Goal: Task Accomplishment & Management: Use online tool/utility

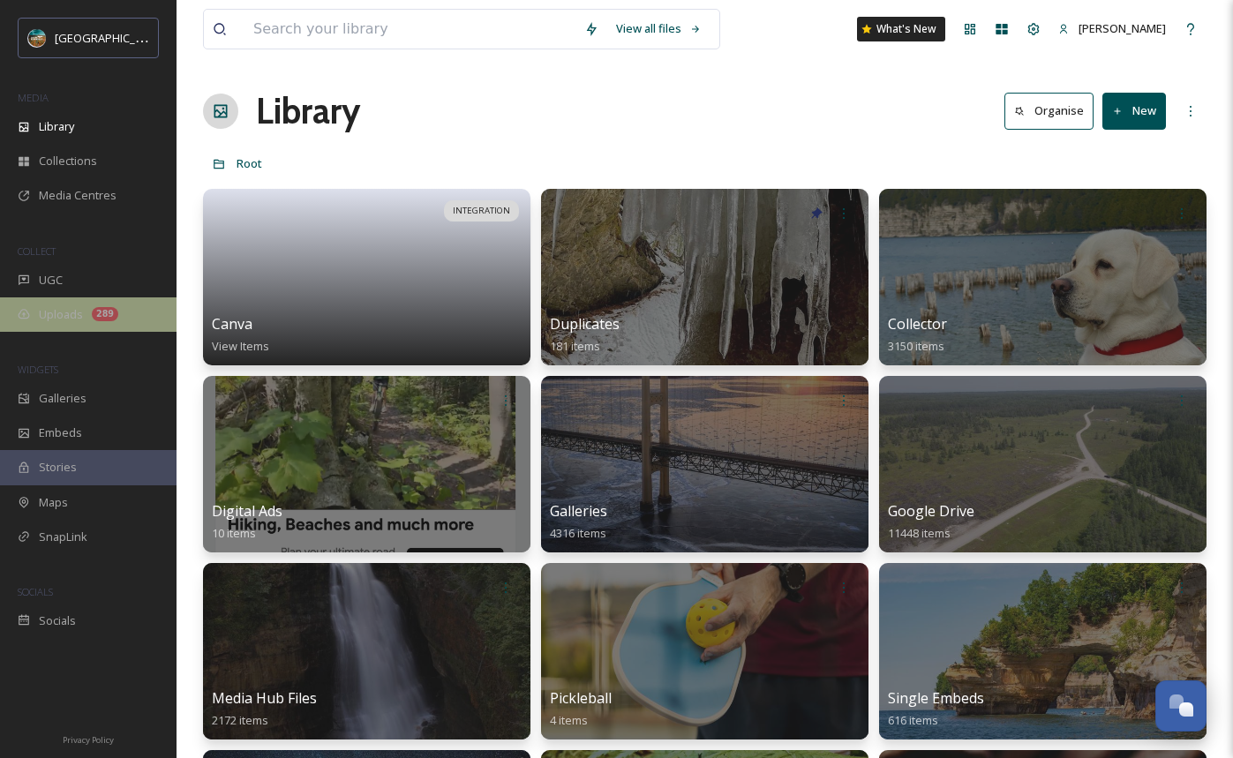
scroll to position [6970, 0]
click at [64, 314] on span "Uploads" at bounding box center [61, 314] width 44 height 17
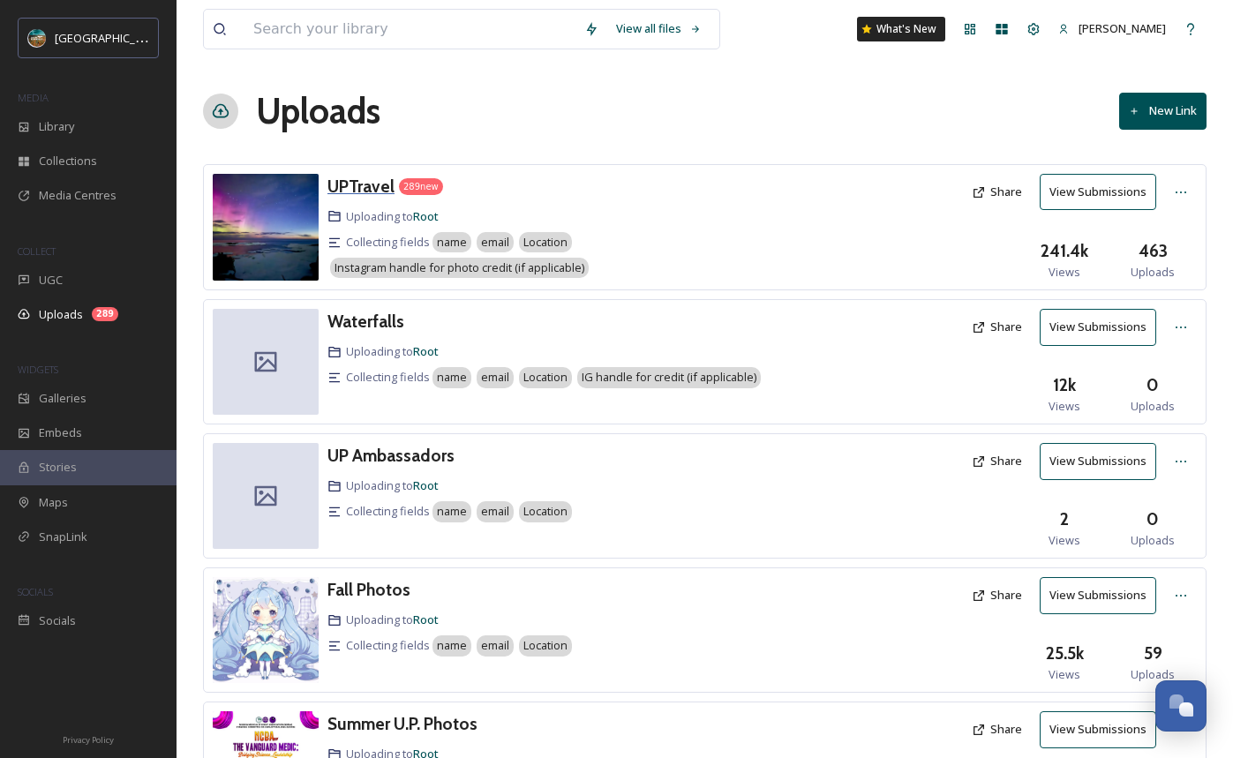
click at [344, 186] on h3 "UPTravel" at bounding box center [360, 186] width 67 height 21
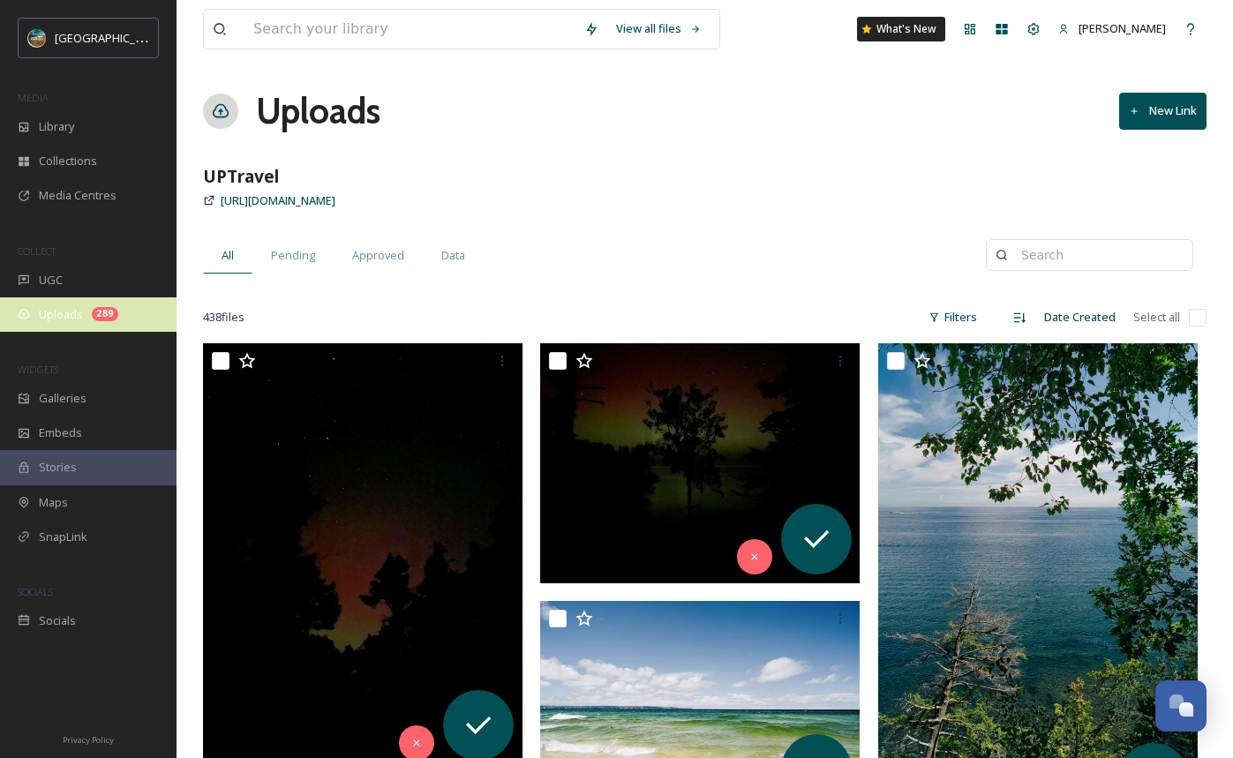
click at [54, 307] on span "Uploads" at bounding box center [61, 314] width 44 height 17
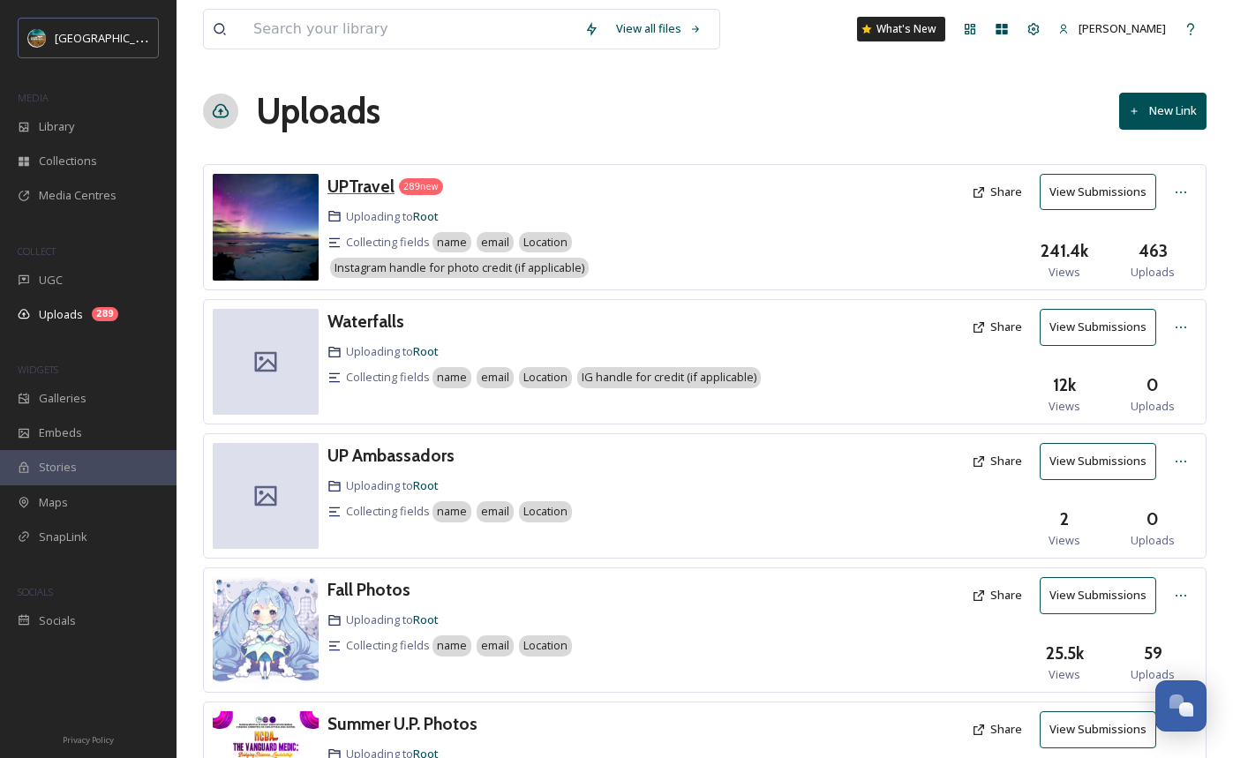
click at [372, 177] on h3 "UPTravel" at bounding box center [360, 186] width 67 height 21
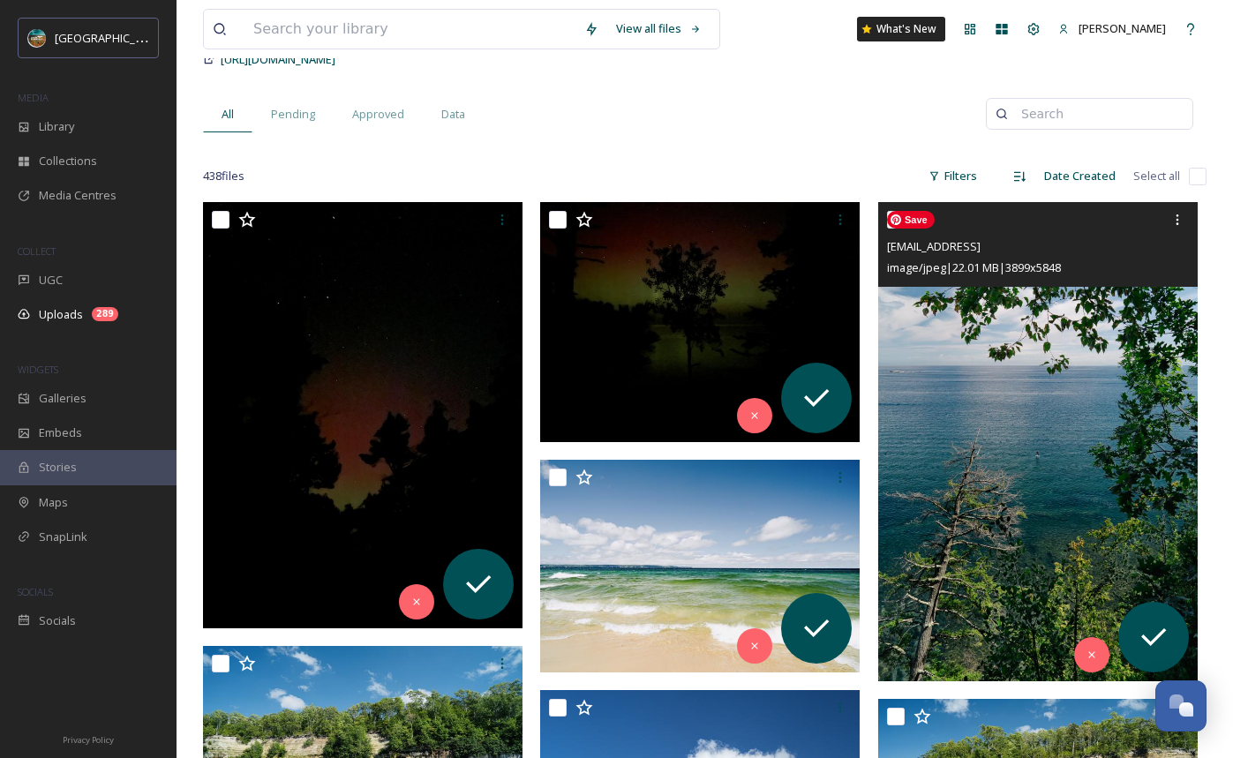
scroll to position [155, 0]
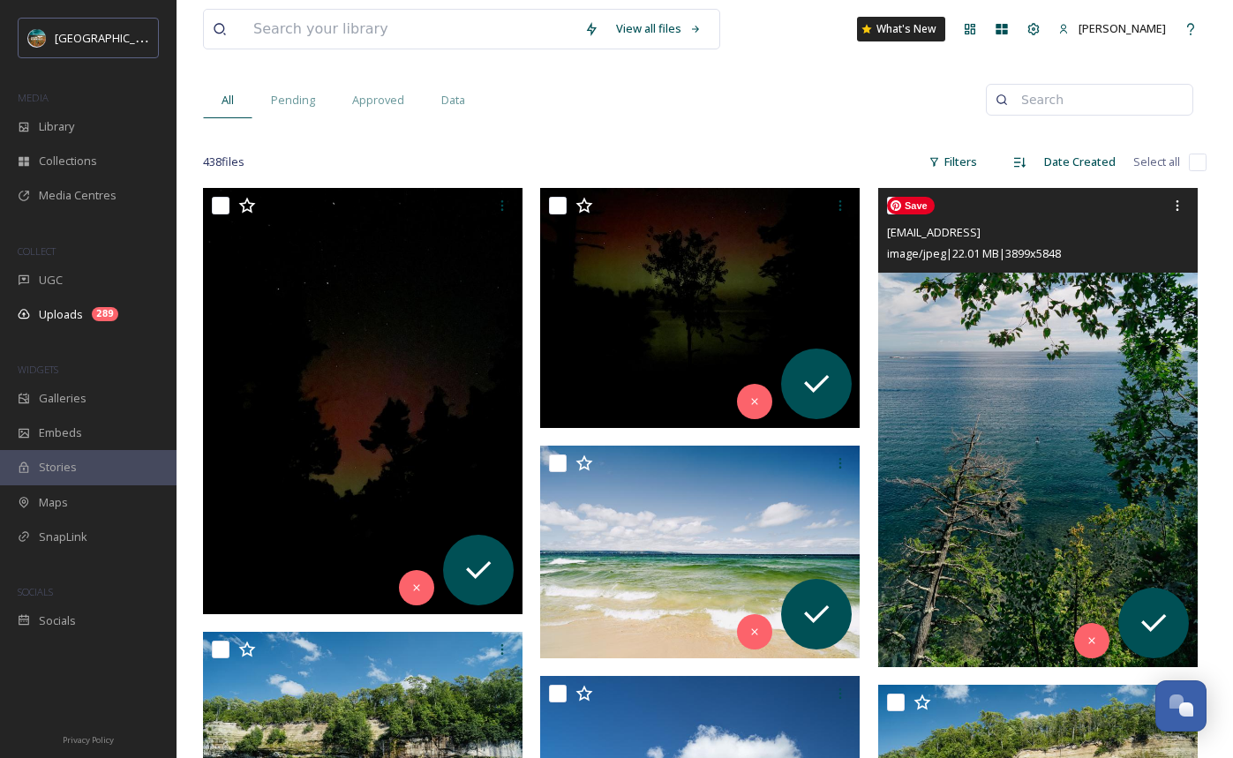
click at [1006, 372] on img at bounding box center [1037, 427] width 319 height 479
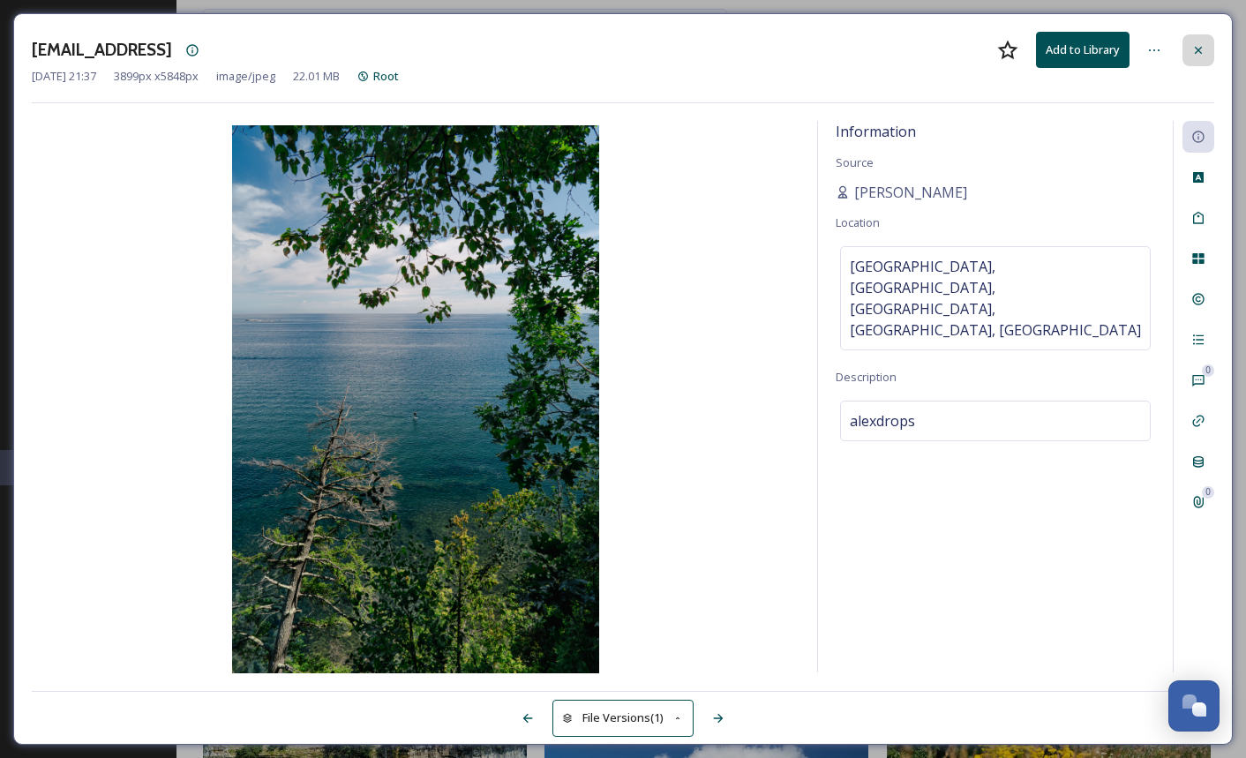
click at [1208, 48] on div at bounding box center [1199, 50] width 32 height 32
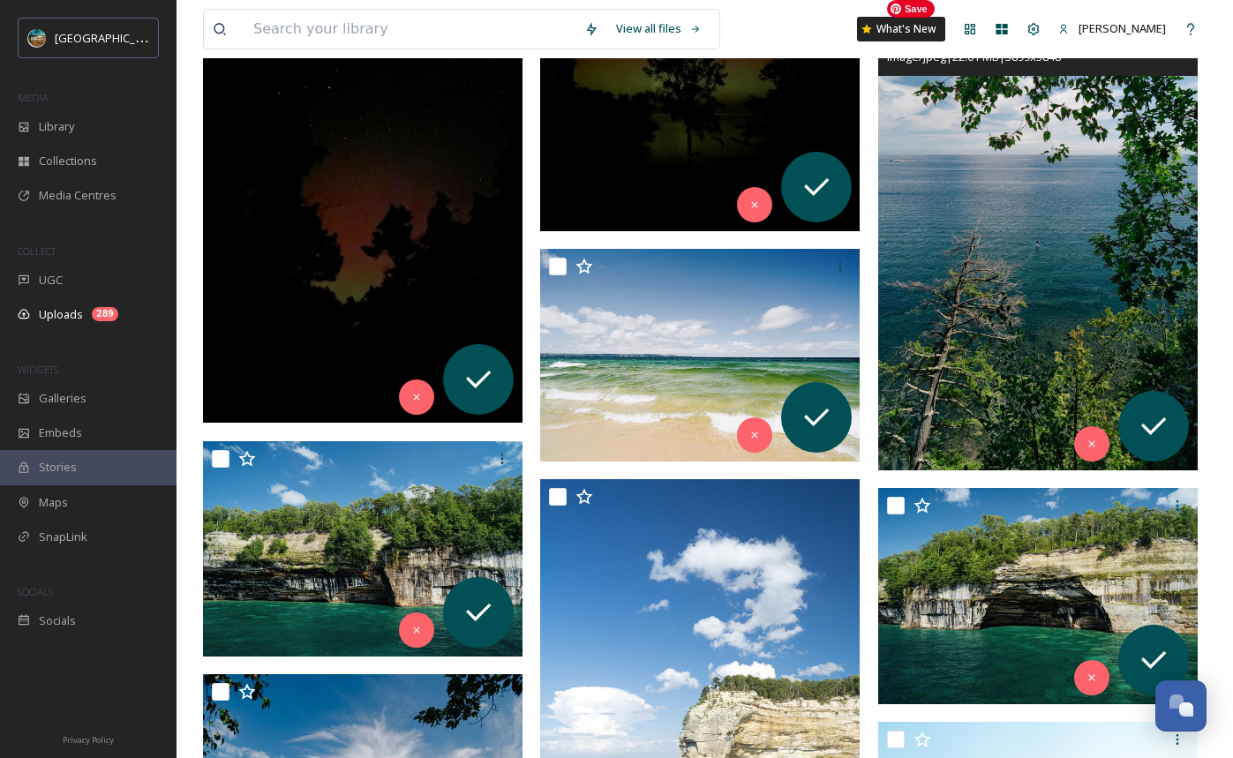
scroll to position [362, 0]
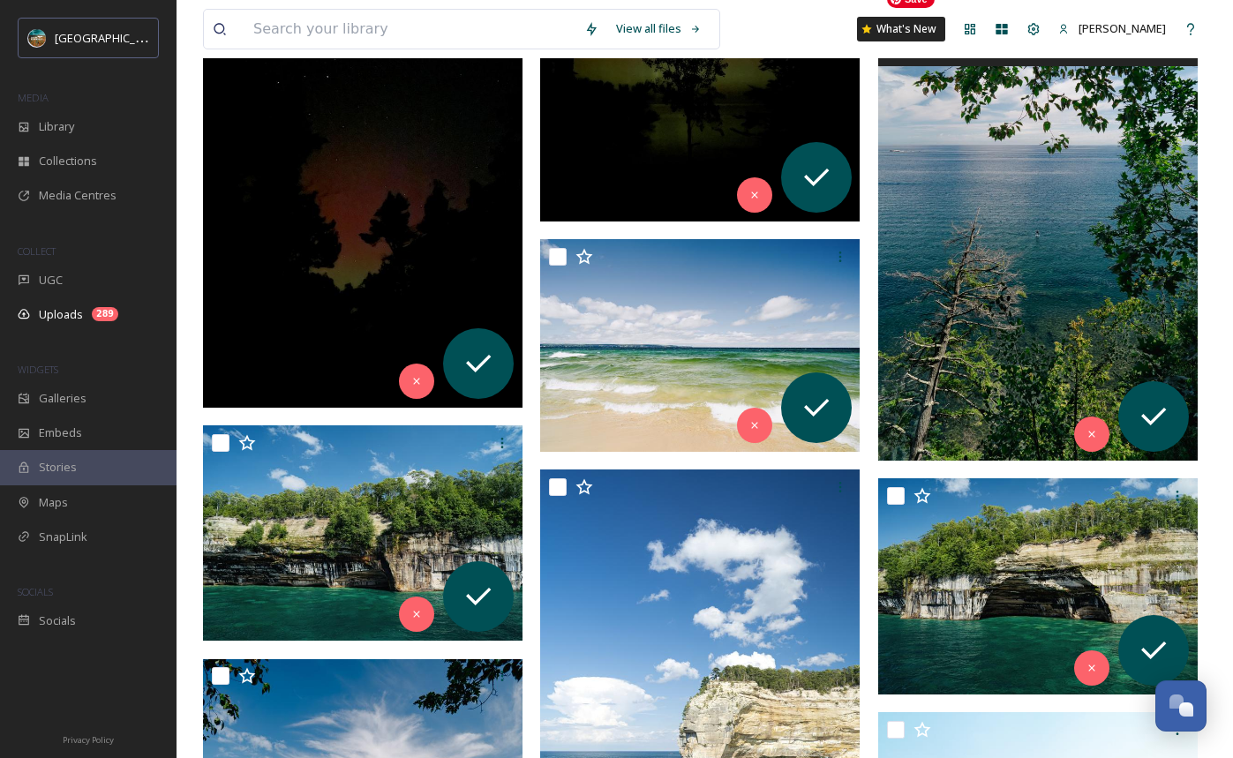
click at [1012, 257] on img at bounding box center [1037, 220] width 319 height 479
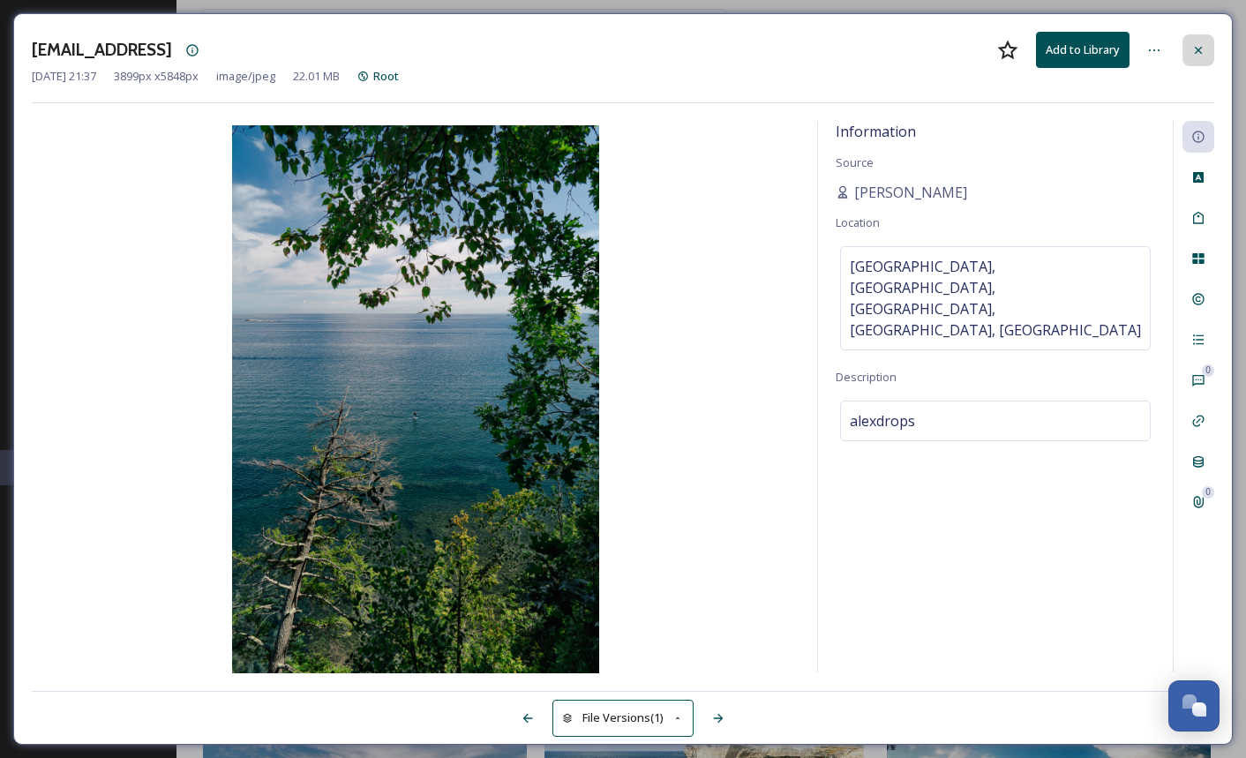
click at [1196, 51] on icon at bounding box center [1198, 49] width 7 height 7
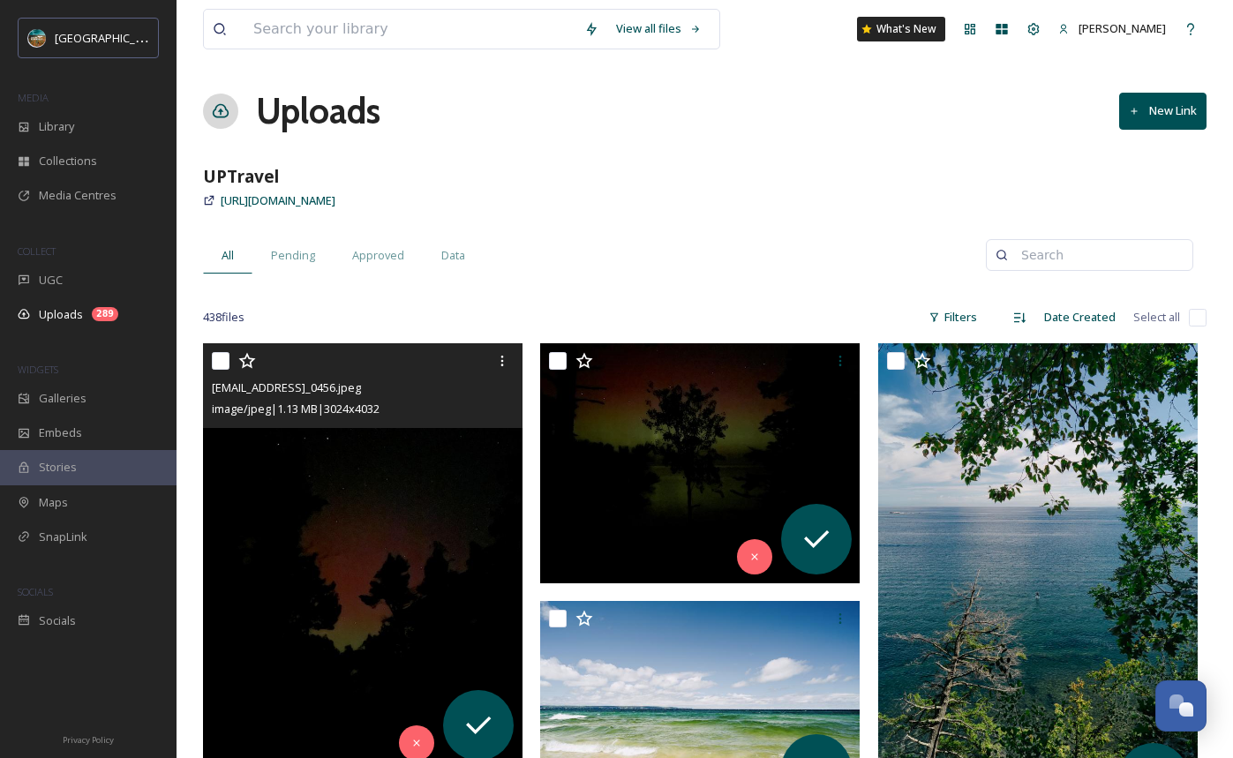
click at [219, 357] on input "checkbox" at bounding box center [221, 361] width 18 height 18
checkbox input "true"
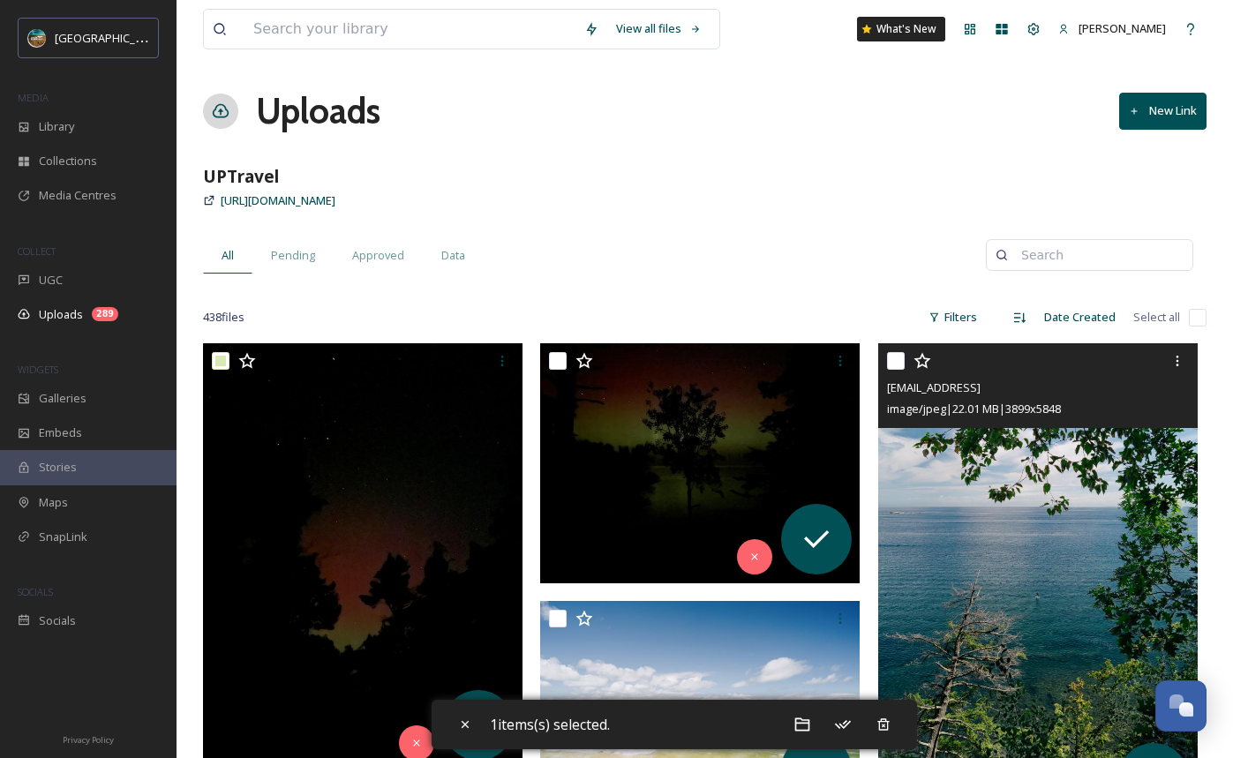
click at [895, 362] on input "checkbox" at bounding box center [896, 361] width 18 height 18
checkbox input "true"
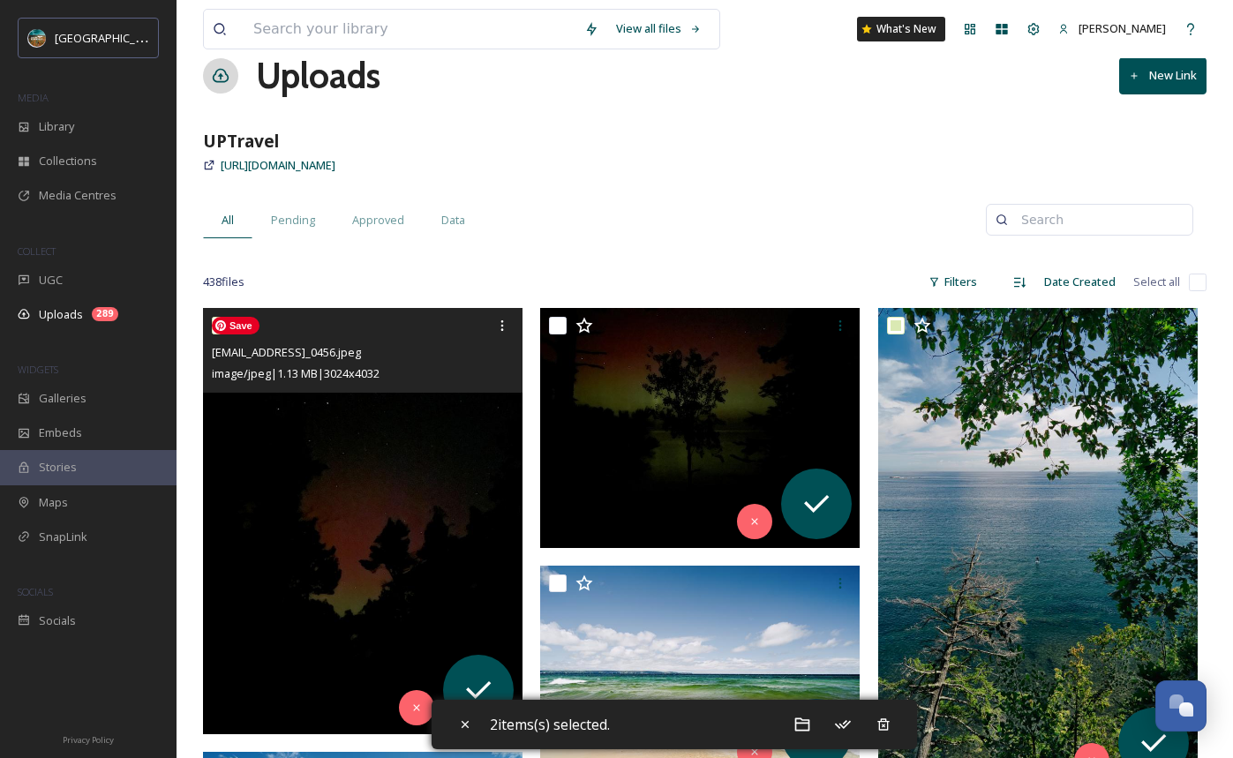
scroll to position [36, 0]
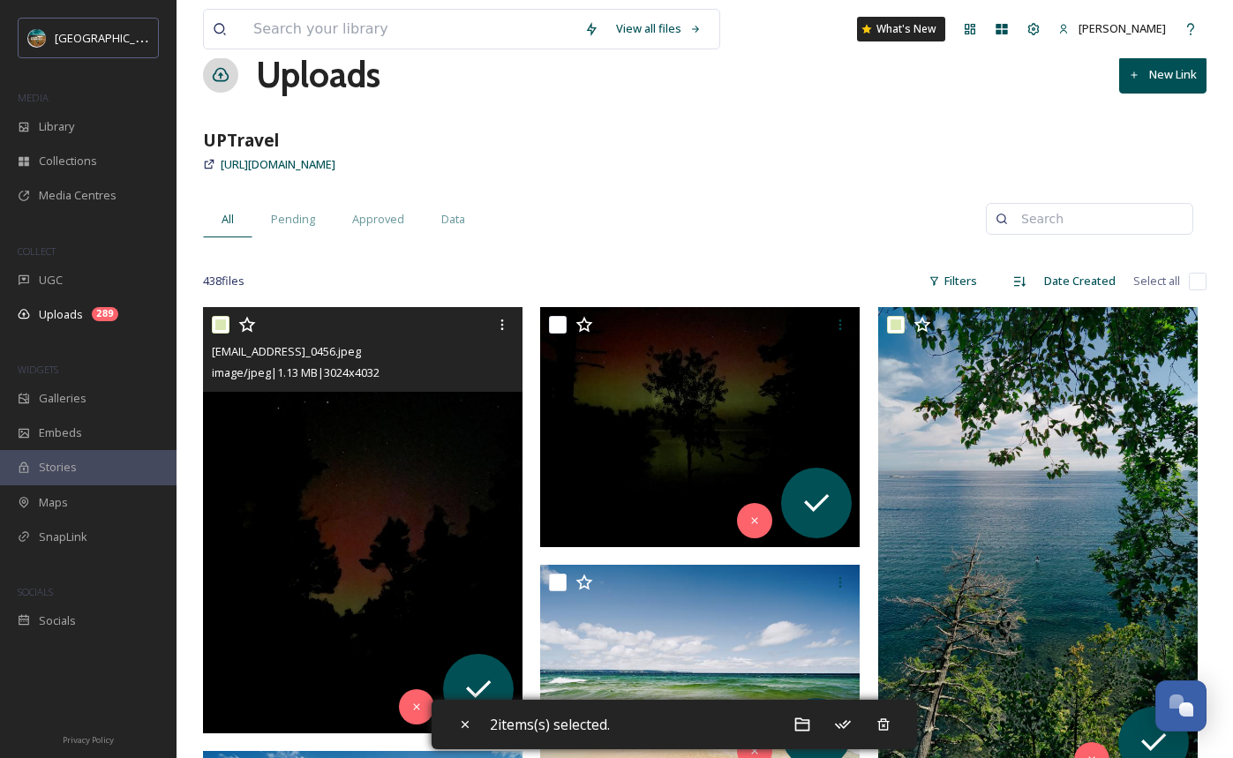
click at [220, 325] on input "checkbox" at bounding box center [221, 325] width 18 height 18
checkbox input "false"
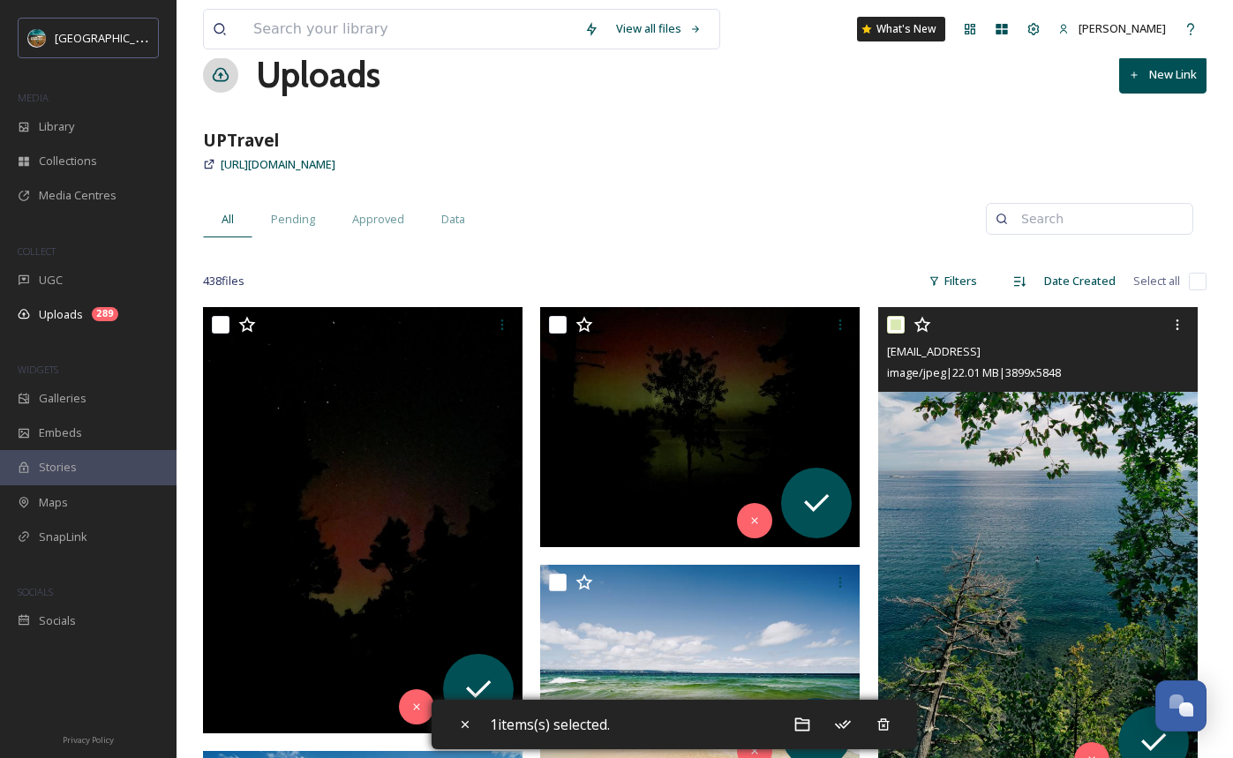
click at [895, 329] on input "checkbox" at bounding box center [896, 325] width 18 height 18
checkbox input "false"
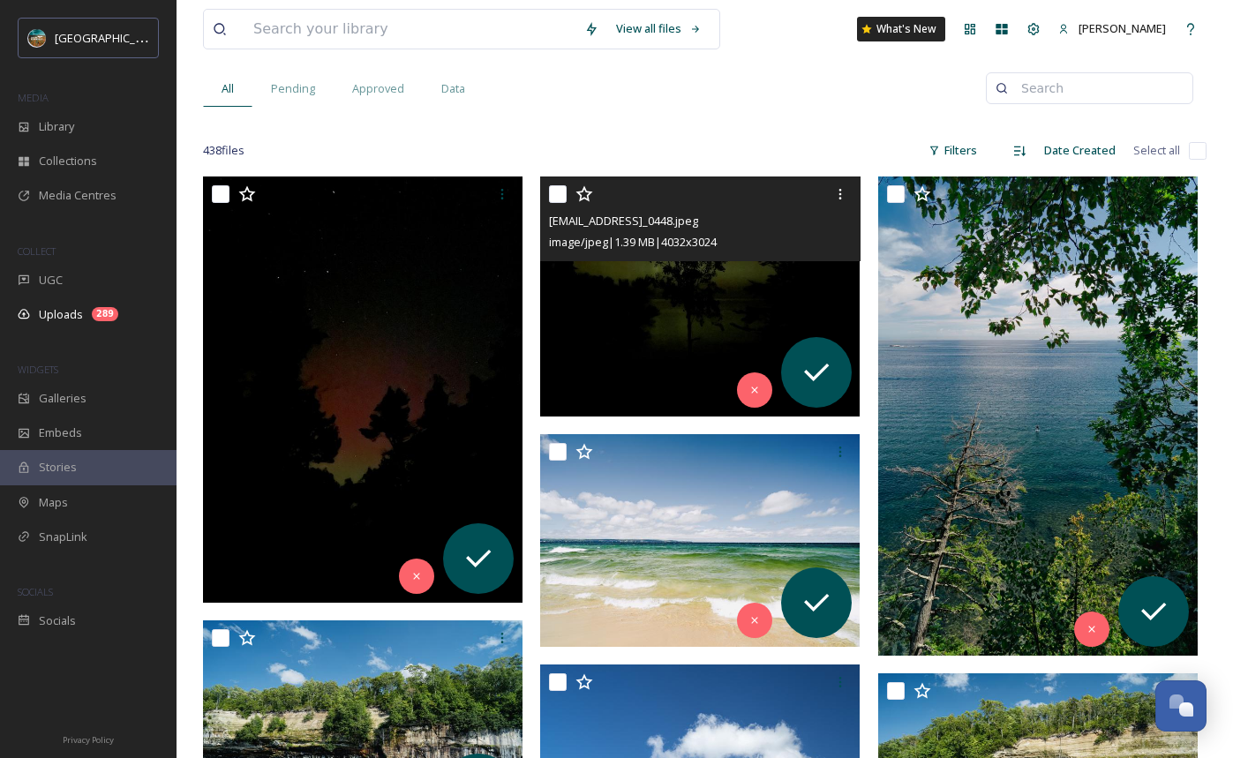
scroll to position [177, 0]
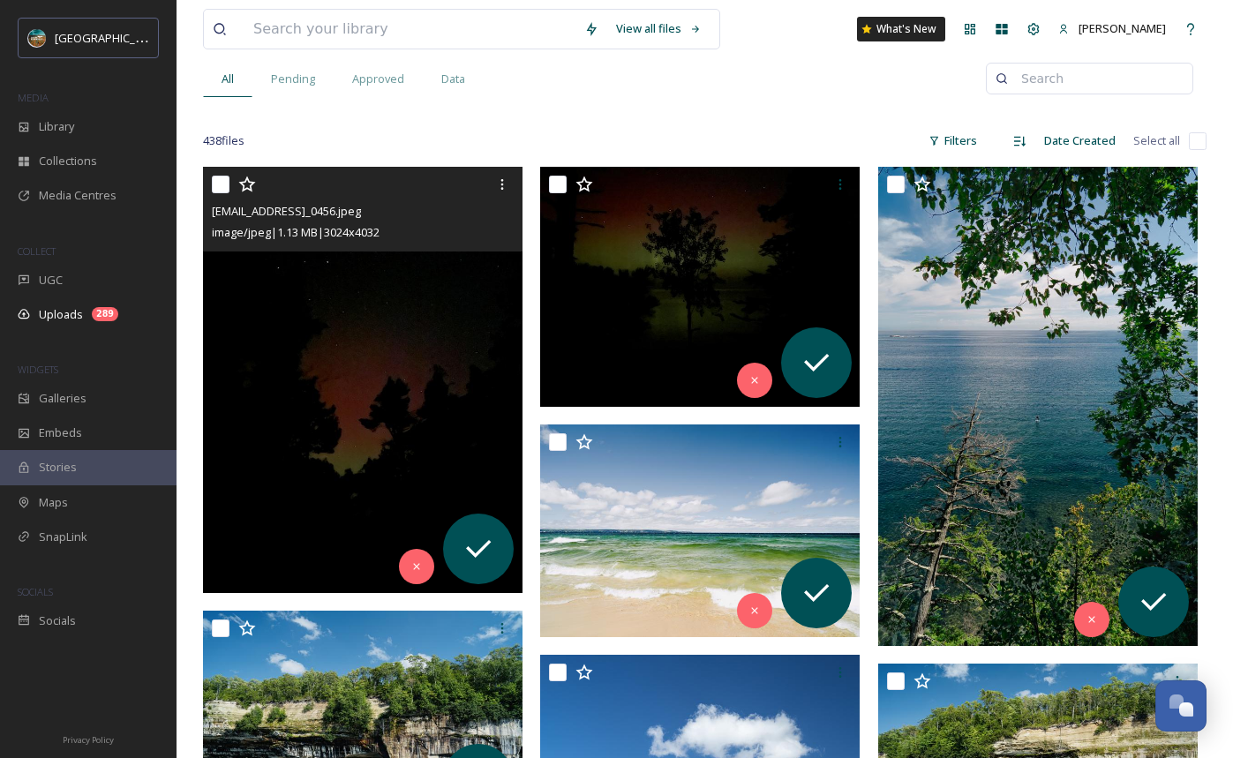
click at [217, 188] on input "checkbox" at bounding box center [221, 185] width 18 height 18
checkbox input "true"
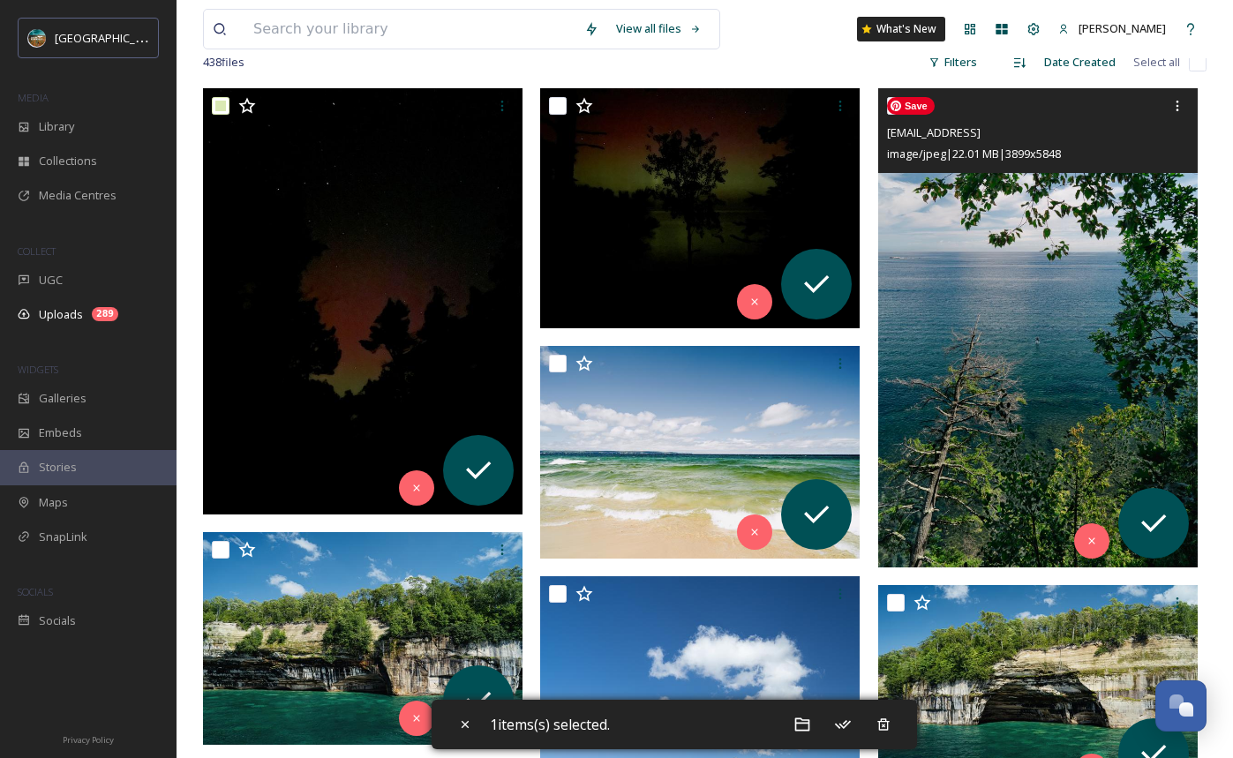
scroll to position [277, 0]
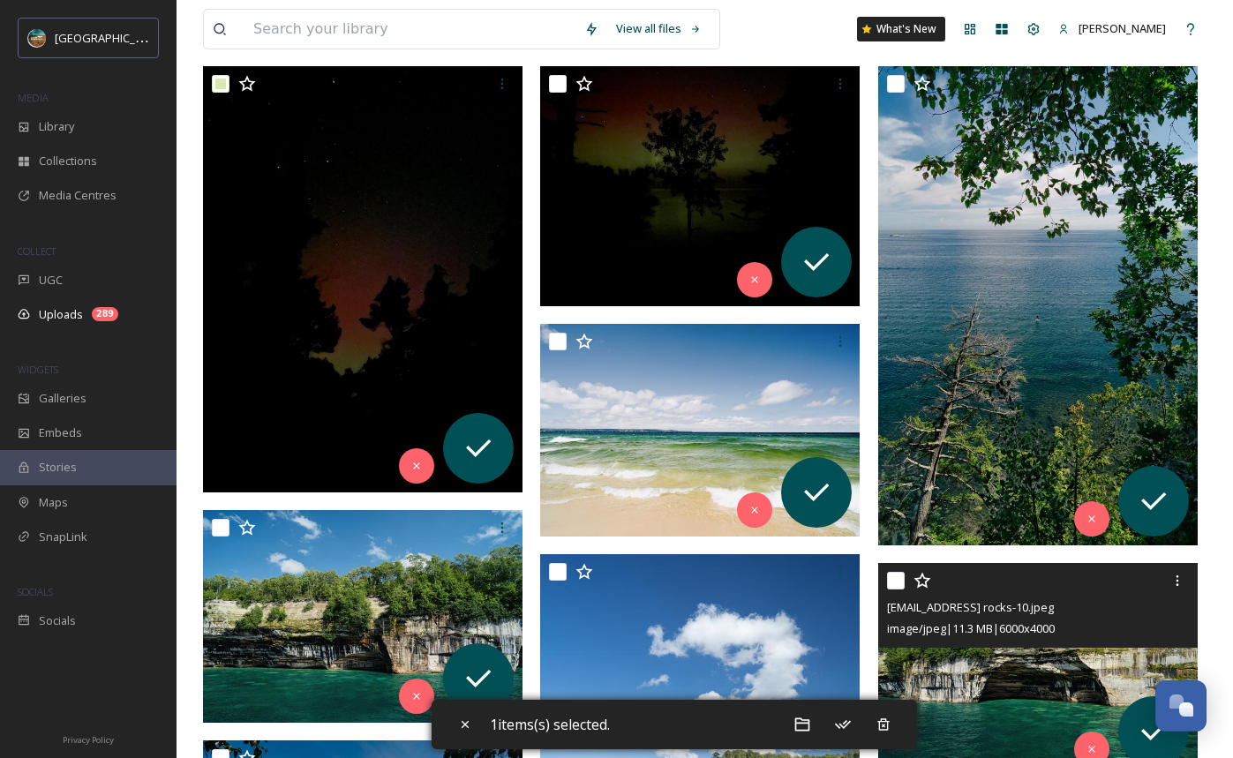
click at [895, 578] on input "checkbox" at bounding box center [896, 581] width 18 height 18
checkbox input "true"
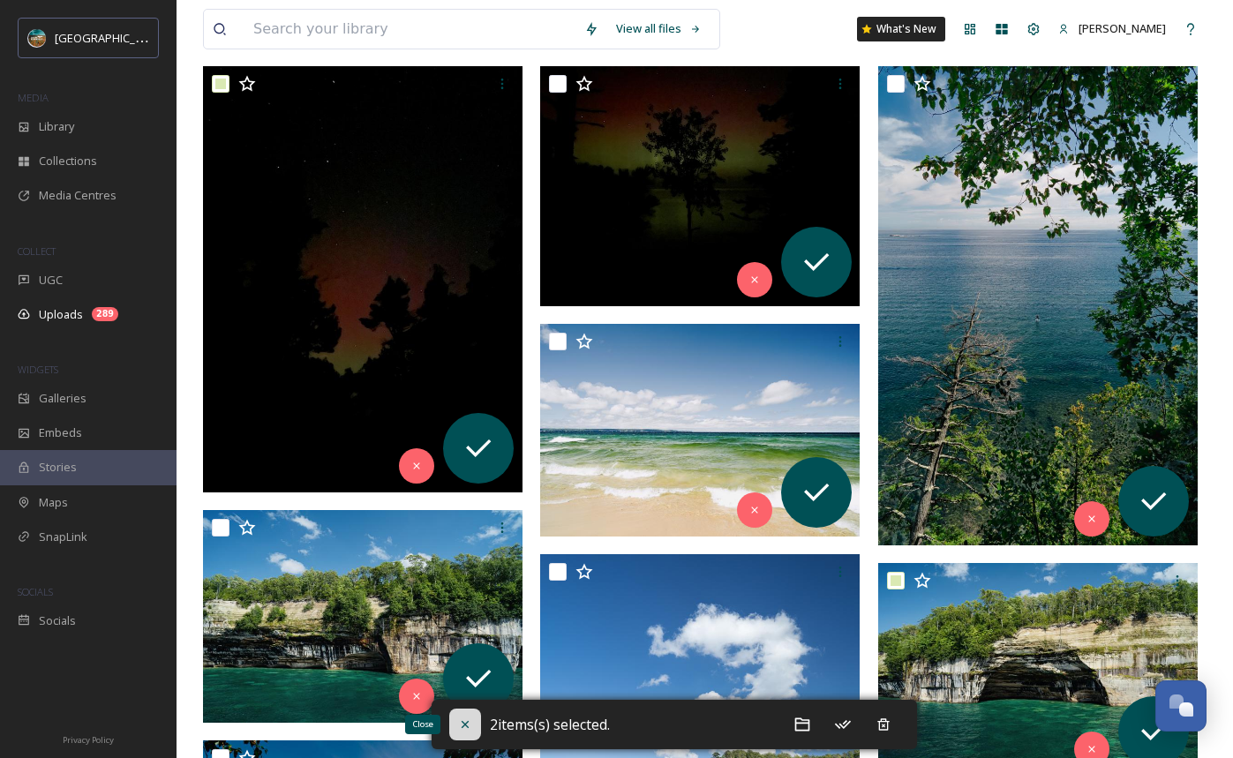
click at [460, 730] on icon at bounding box center [465, 724] width 14 height 14
checkbox input "false"
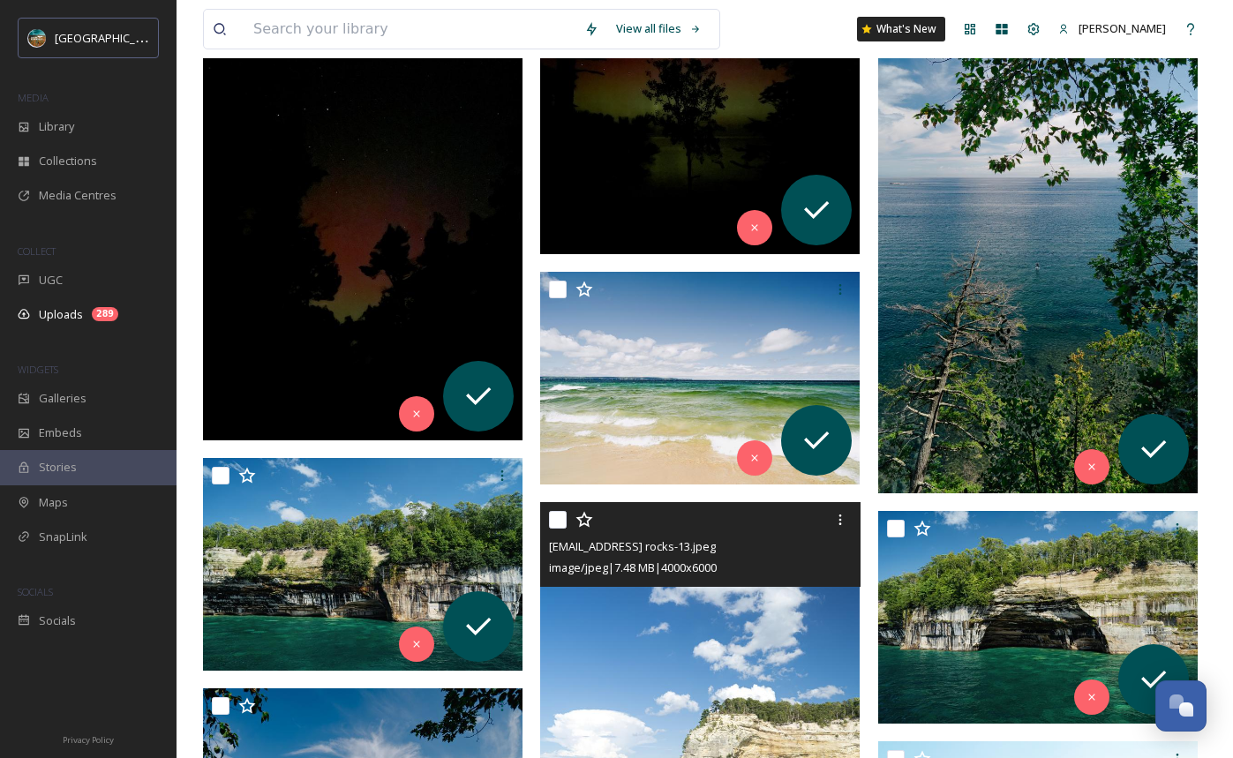
click at [560, 516] on input "checkbox" at bounding box center [558, 520] width 18 height 18
checkbox input "true"
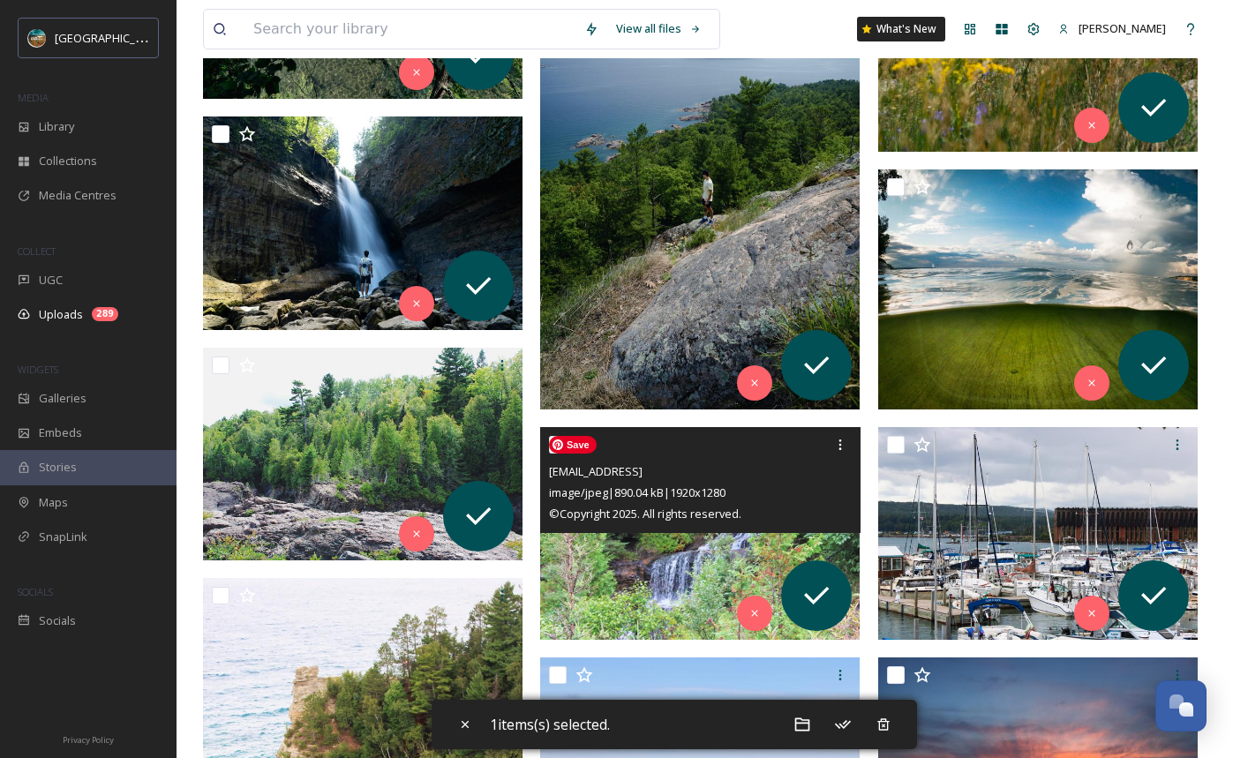
scroll to position [1476, 0]
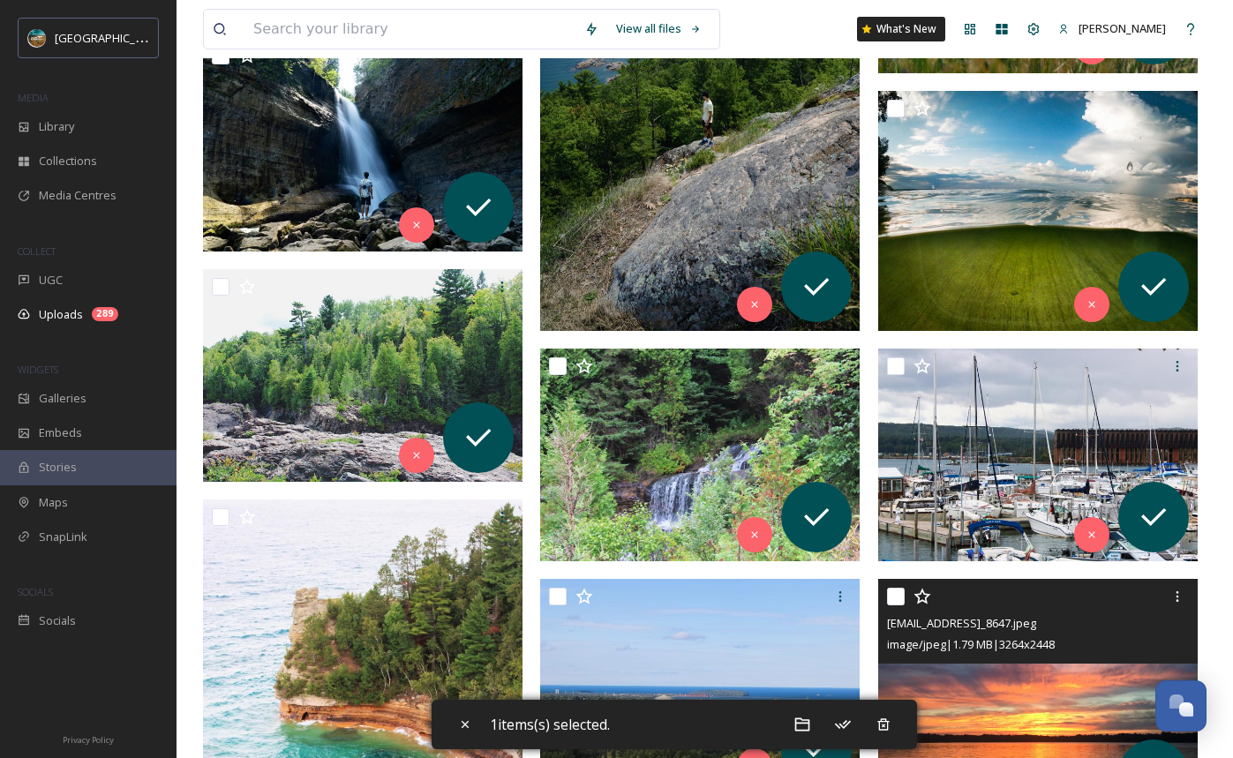
click at [900, 597] on input "checkbox" at bounding box center [896, 597] width 18 height 18
checkbox input "true"
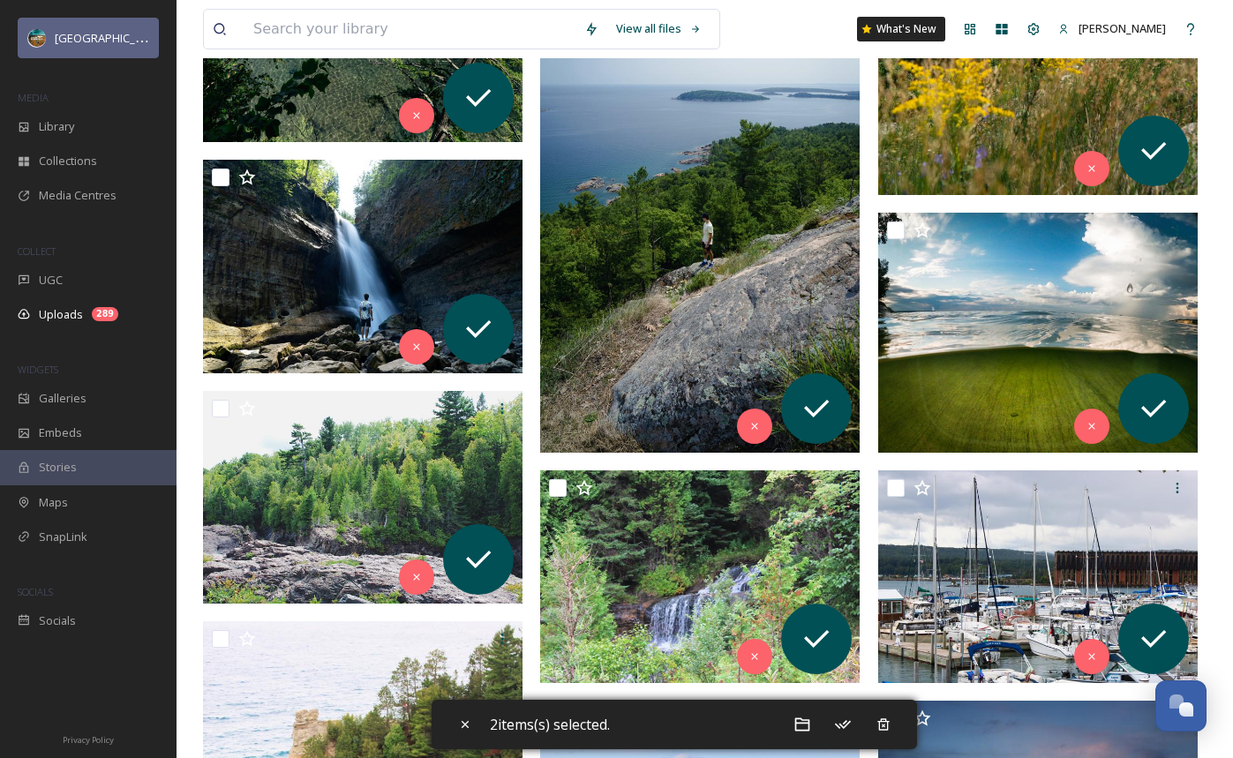
scroll to position [1156, 0]
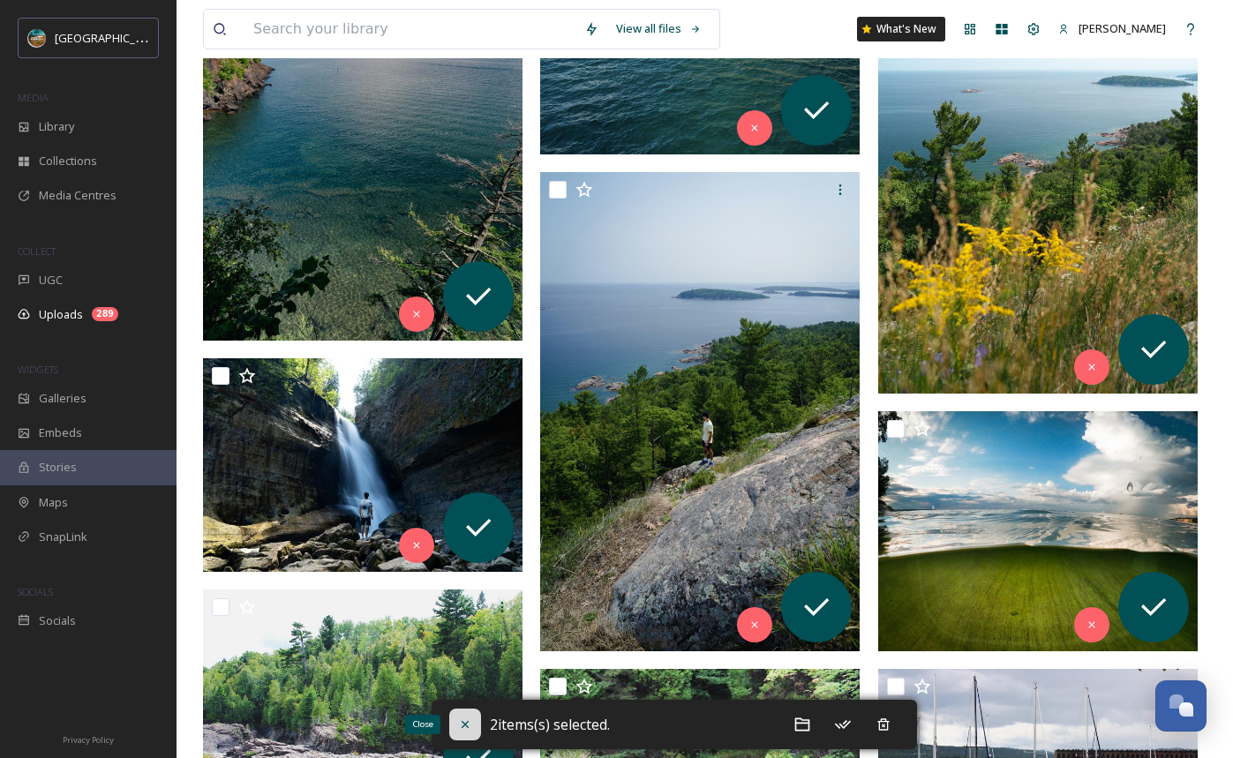
click at [459, 721] on icon at bounding box center [465, 724] width 14 height 14
checkbox input "false"
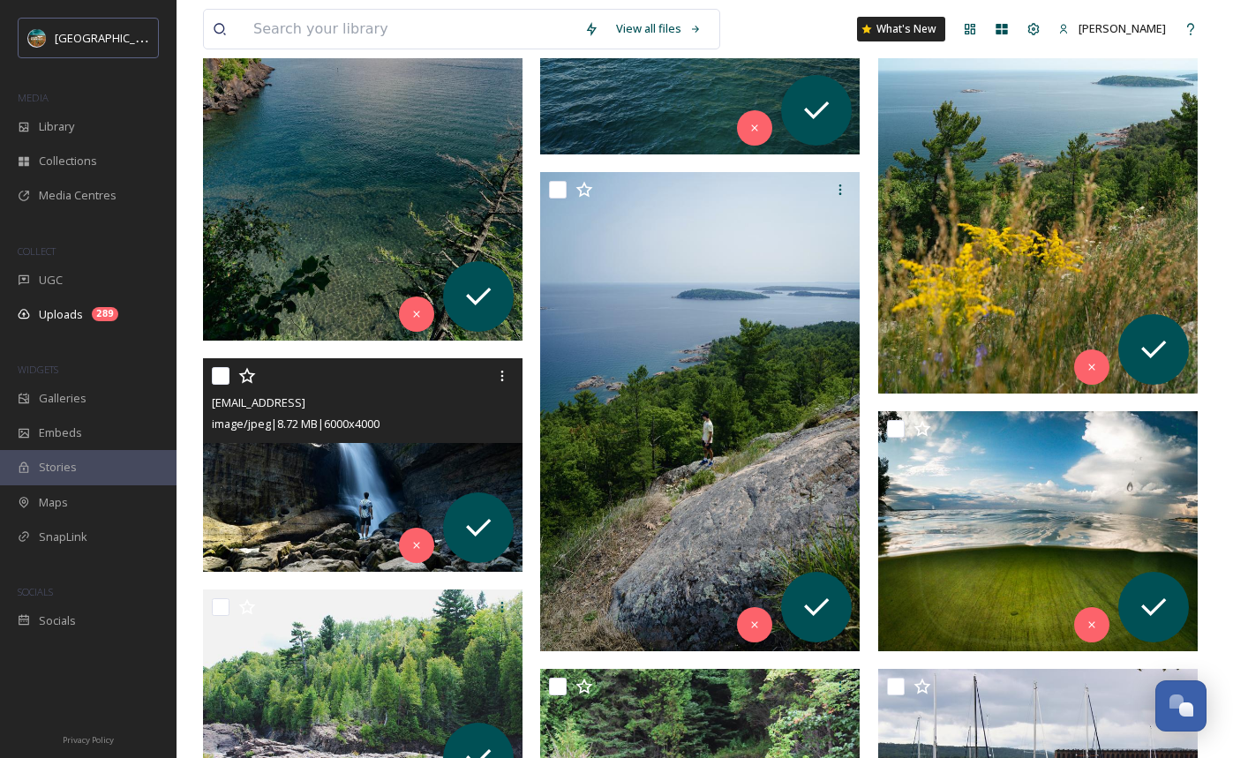
click at [221, 377] on input "checkbox" at bounding box center [221, 376] width 18 height 18
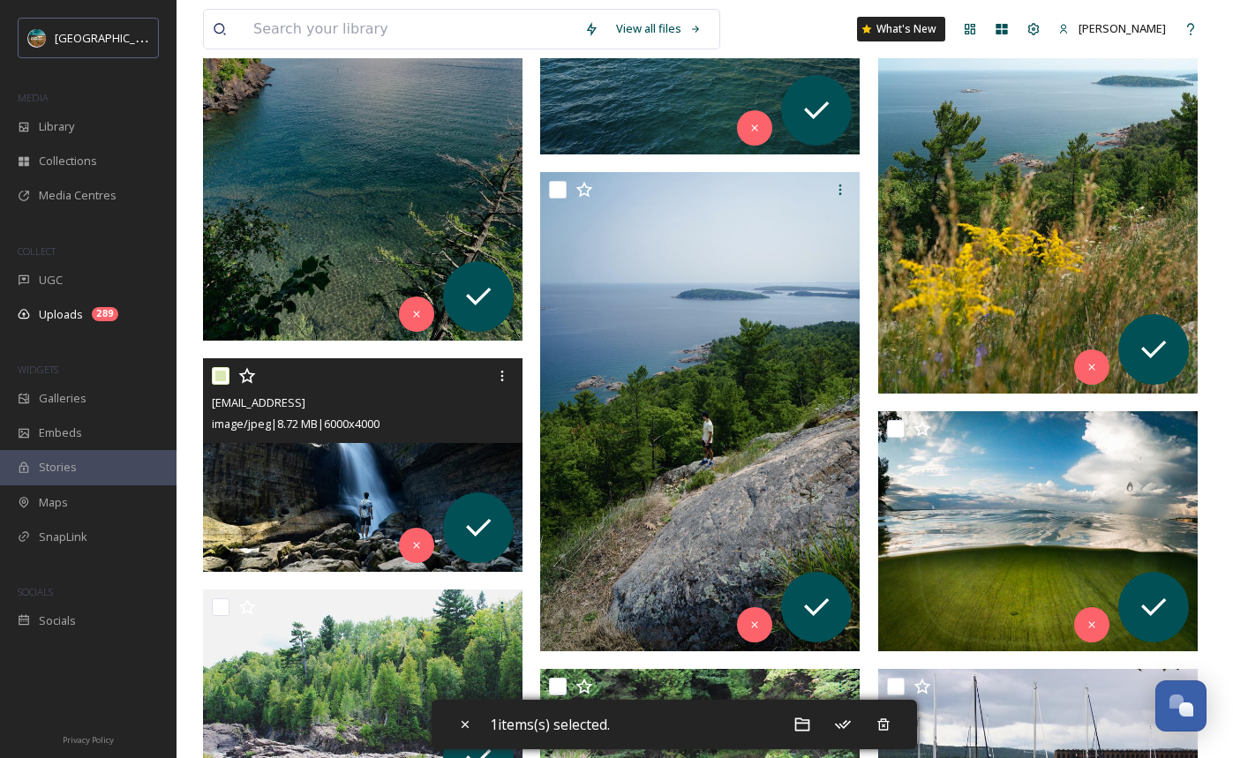
click at [221, 377] on input "checkbox" at bounding box center [221, 376] width 18 height 18
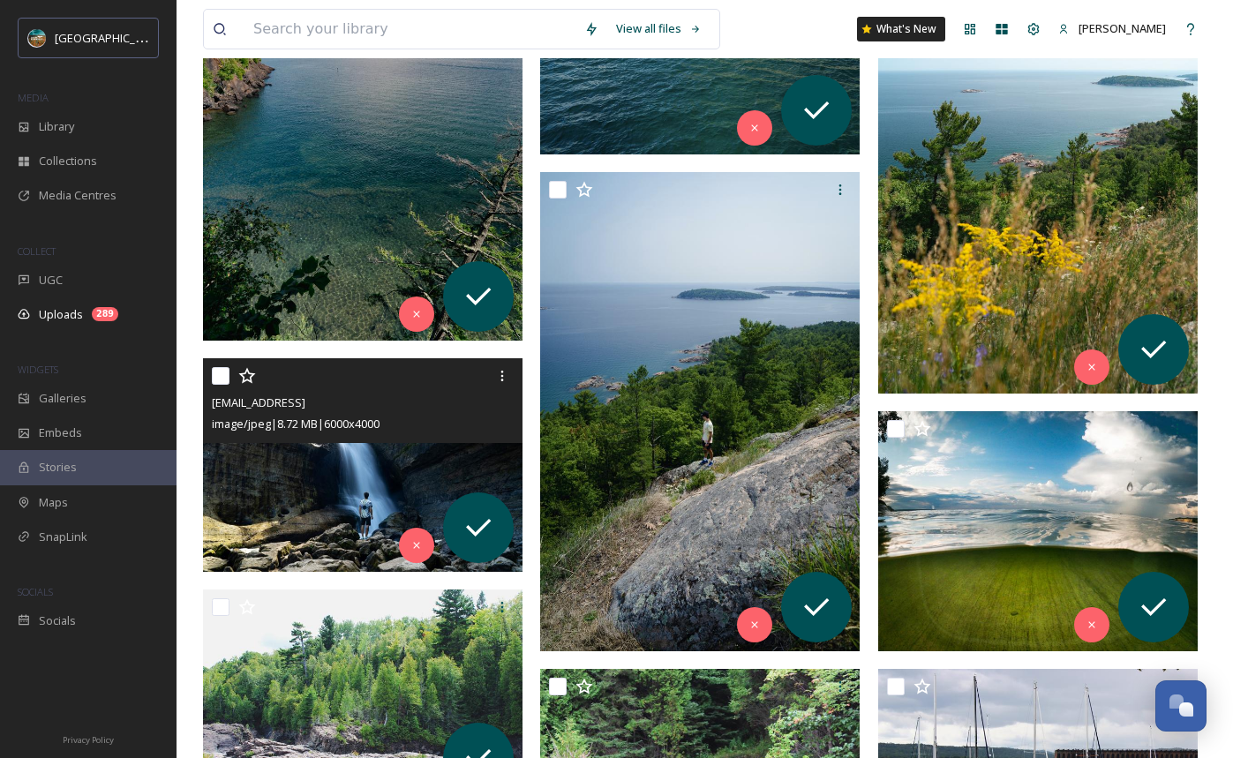
click at [223, 378] on input "checkbox" at bounding box center [221, 376] width 18 height 18
checkbox input "true"
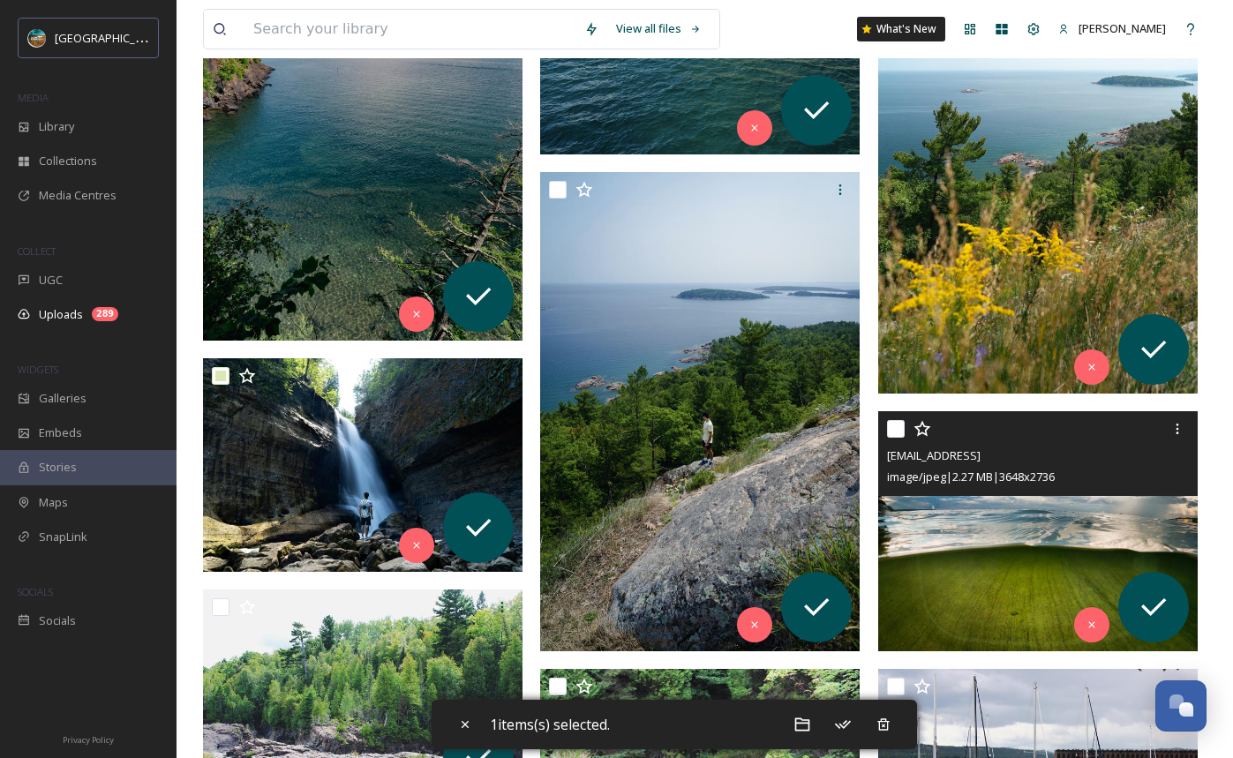
click at [902, 425] on input "checkbox" at bounding box center [896, 429] width 18 height 18
checkbox input "true"
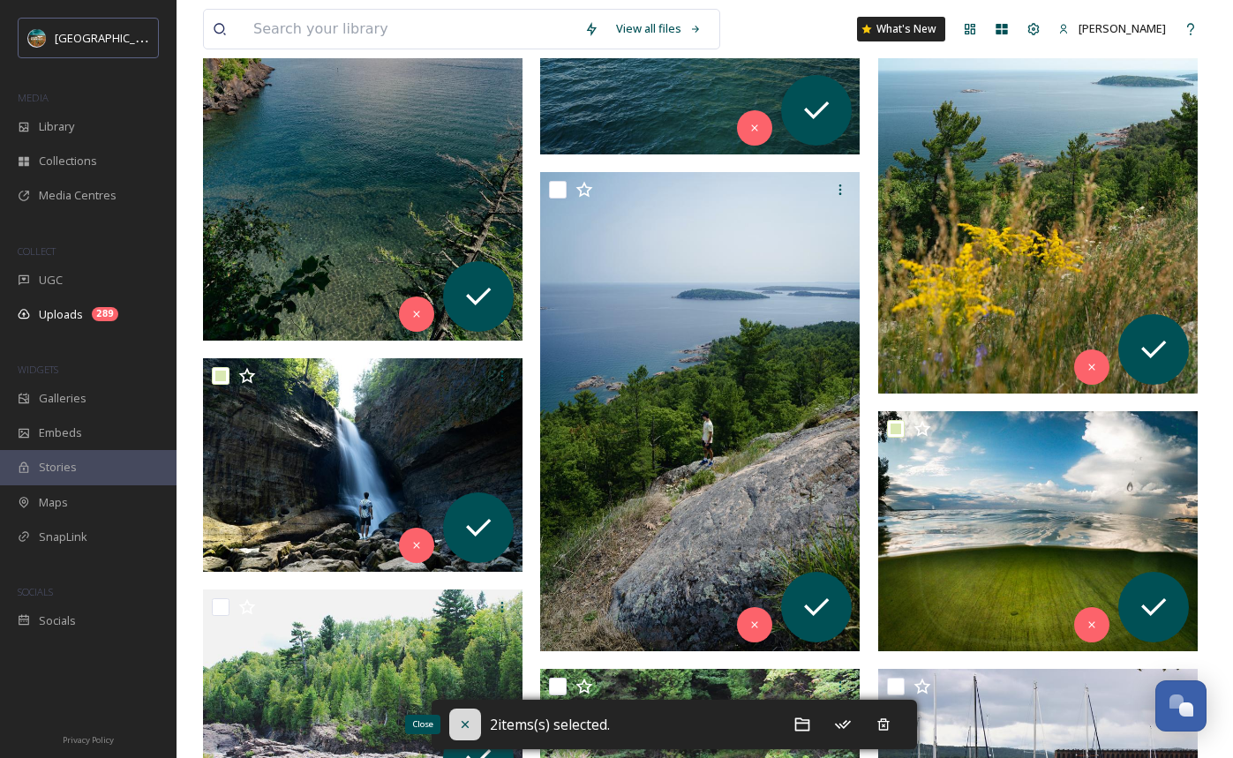
click at [457, 732] on div "Close" at bounding box center [465, 725] width 32 height 32
checkbox input "false"
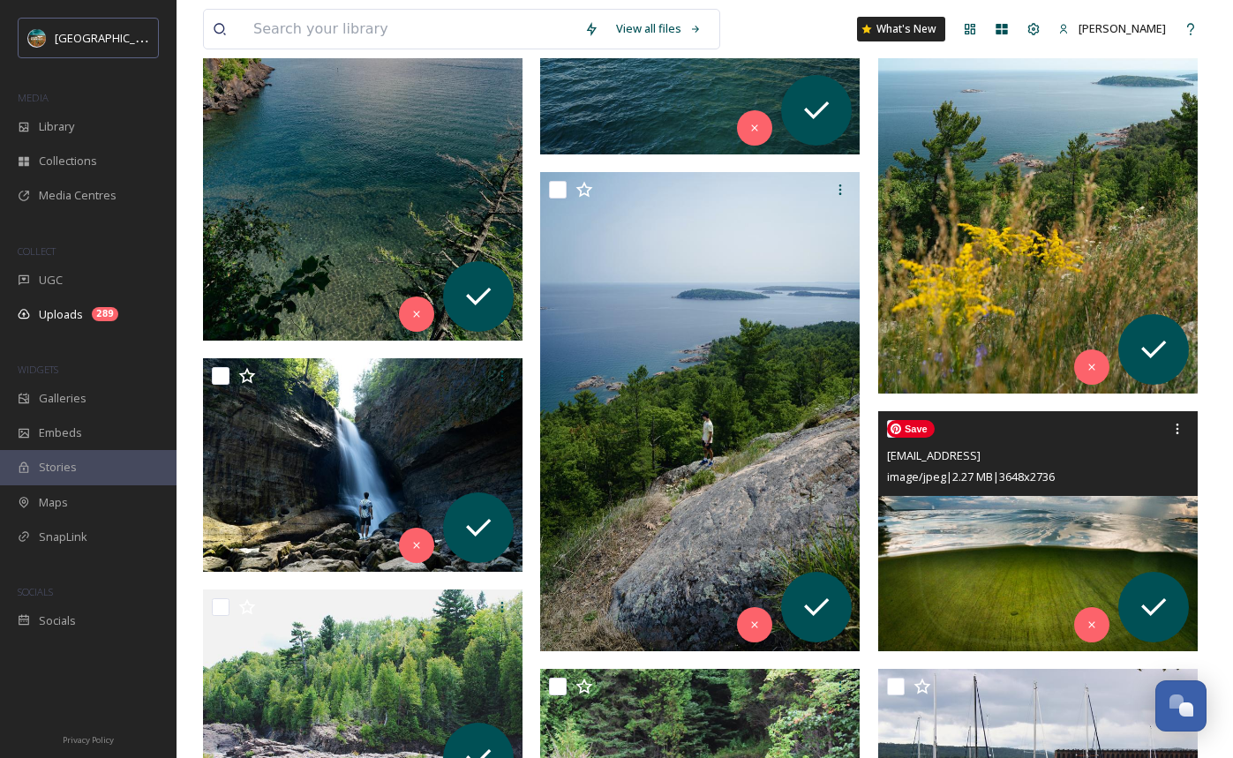
click at [1072, 547] on img at bounding box center [1037, 531] width 319 height 240
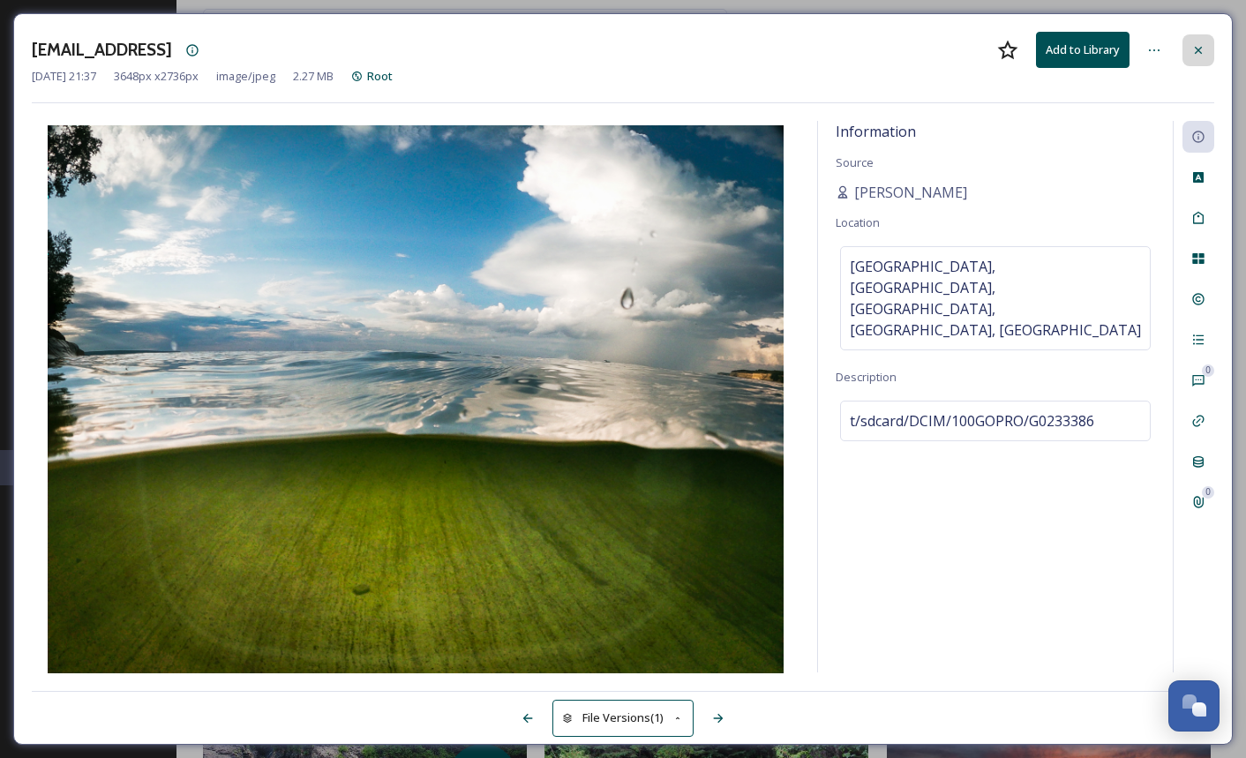
click at [1190, 41] on div at bounding box center [1199, 50] width 32 height 32
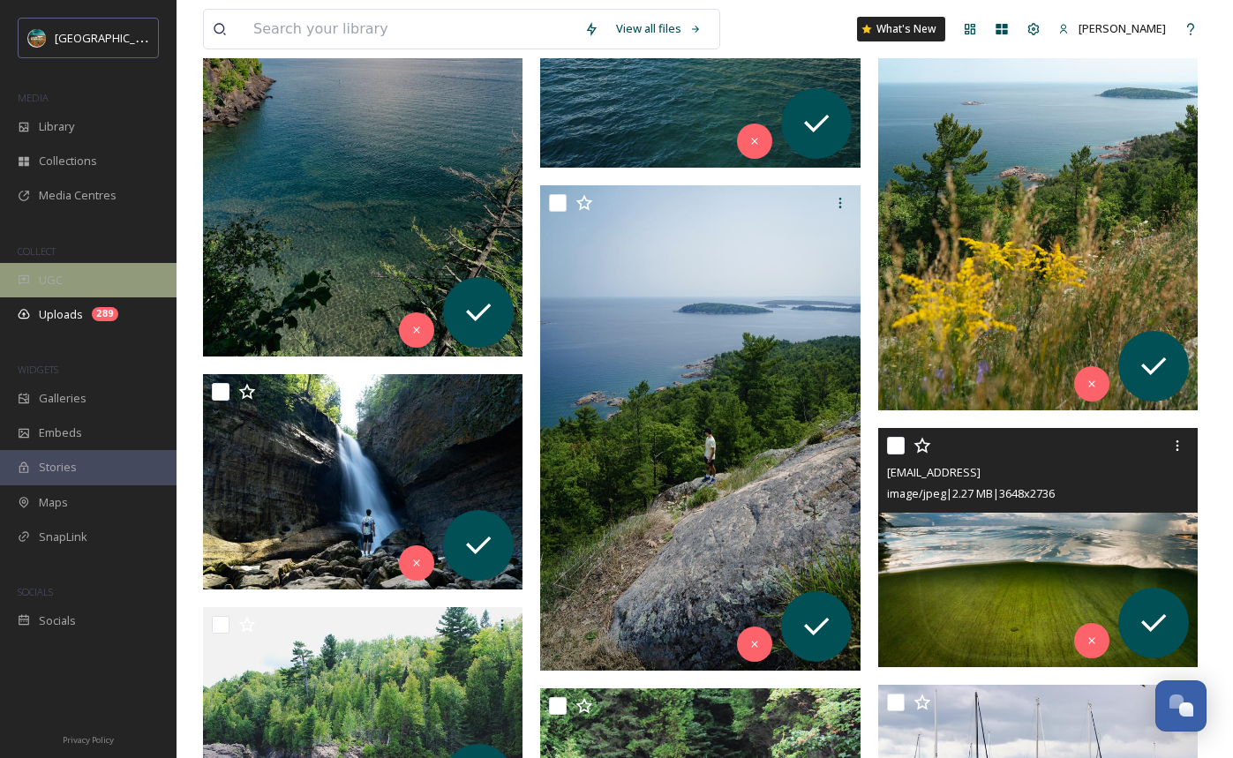
click at [72, 269] on div "UGC" at bounding box center [88, 280] width 177 height 34
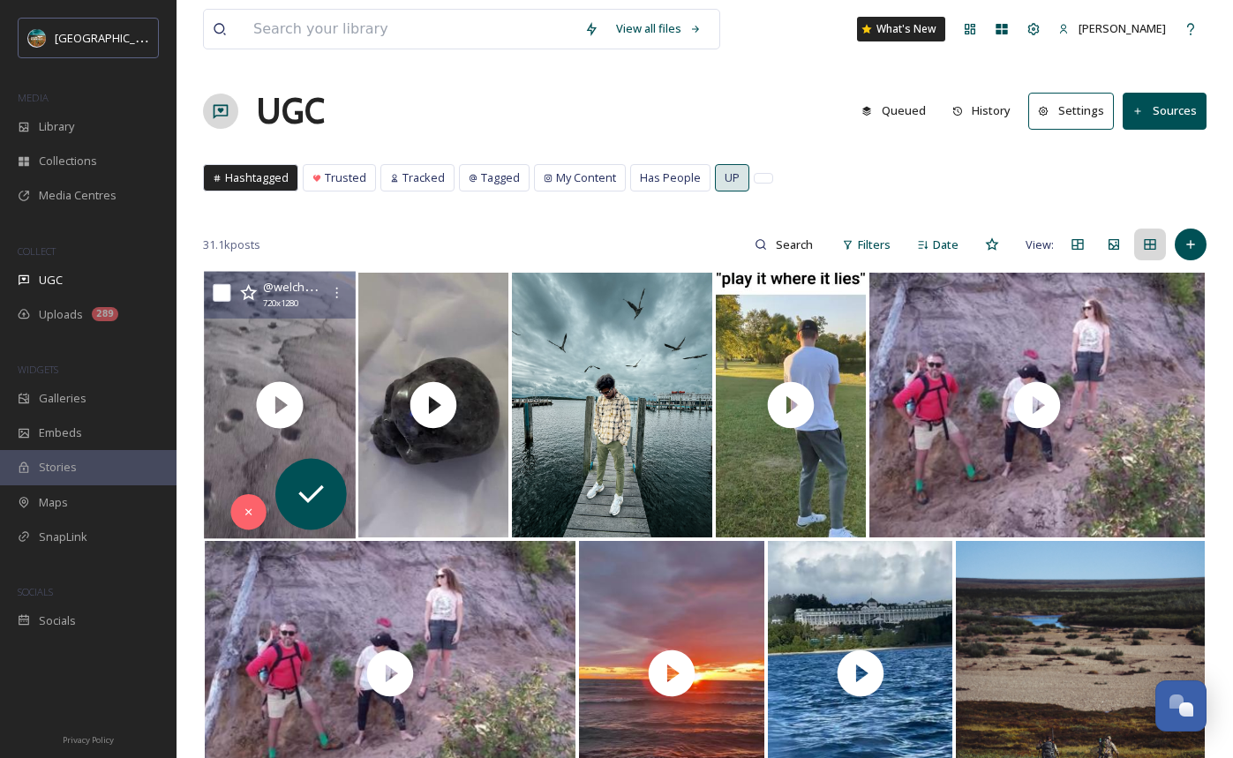
click at [219, 290] on input "checkbox" at bounding box center [222, 293] width 18 height 18
checkbox input "true"
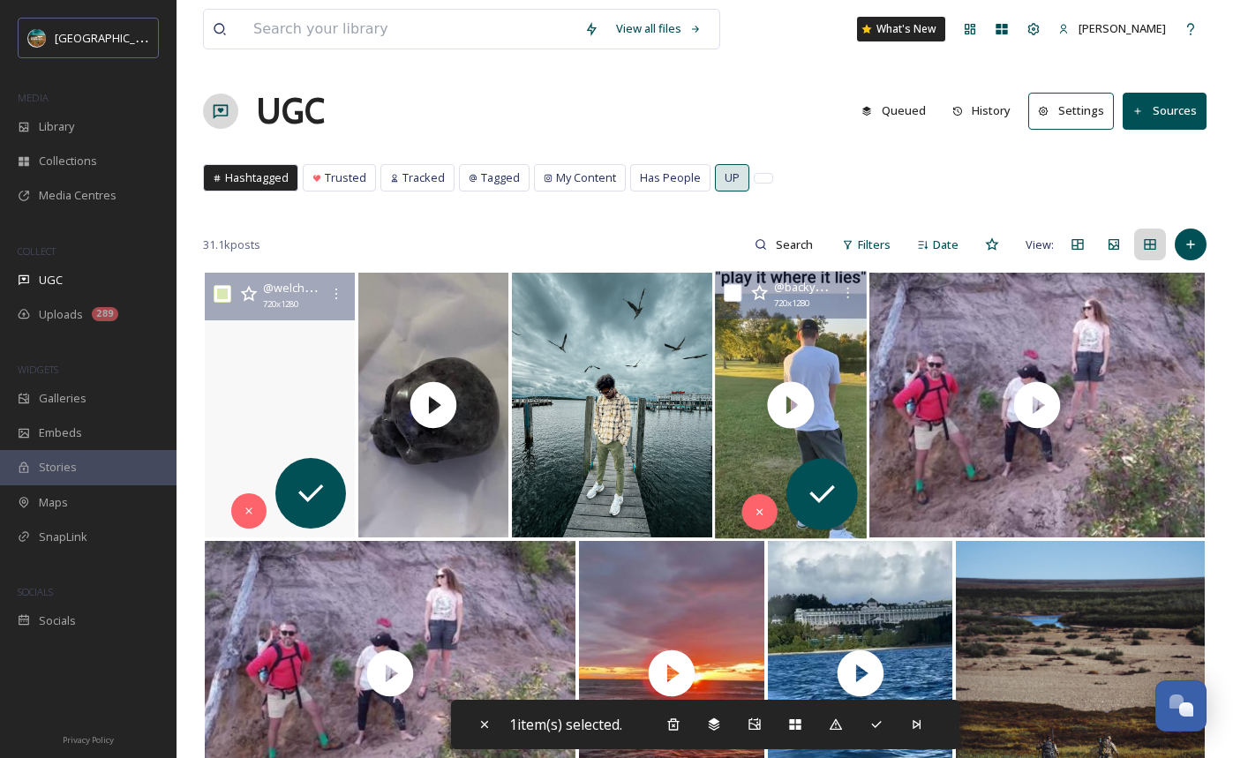
click at [732, 294] on input "checkbox" at bounding box center [733, 293] width 18 height 18
checkbox input "true"
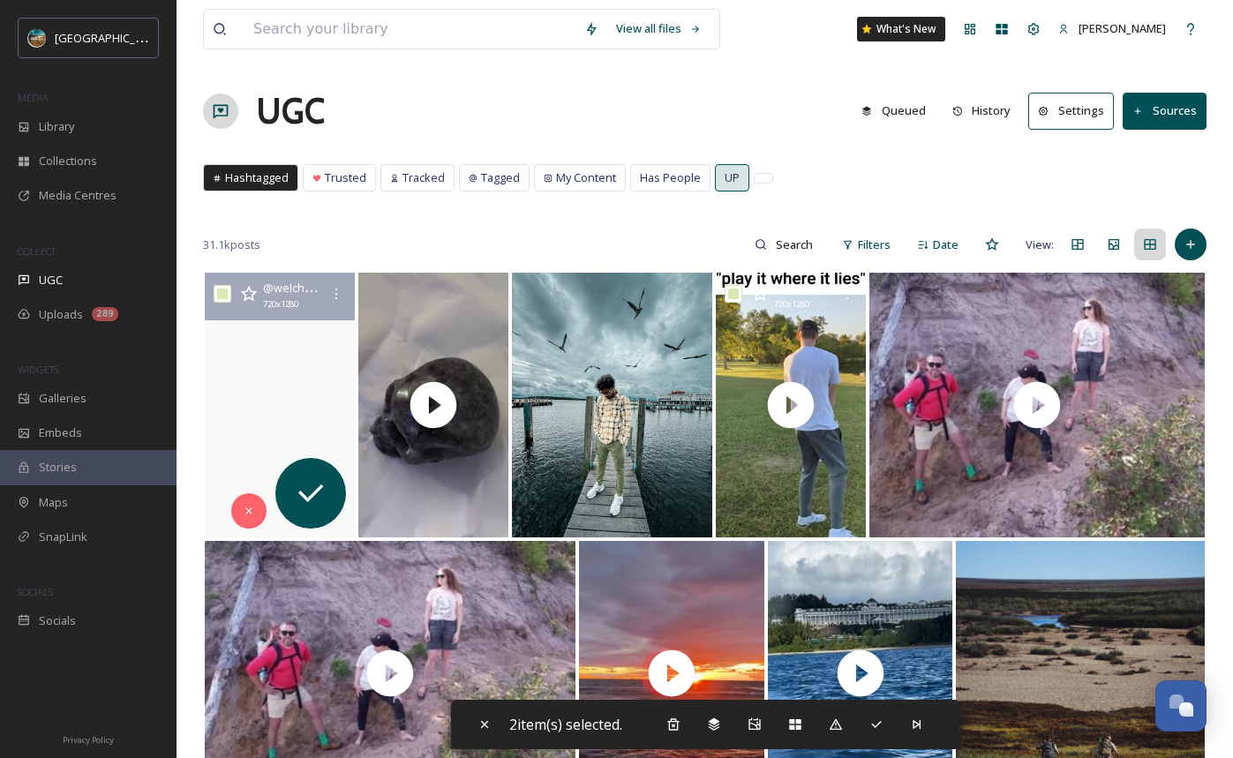
click at [638, 109] on div "UGC Queued History Settings Sources" at bounding box center [704, 111] width 1003 height 53
click at [87, 118] on div "Library" at bounding box center [88, 126] width 177 height 34
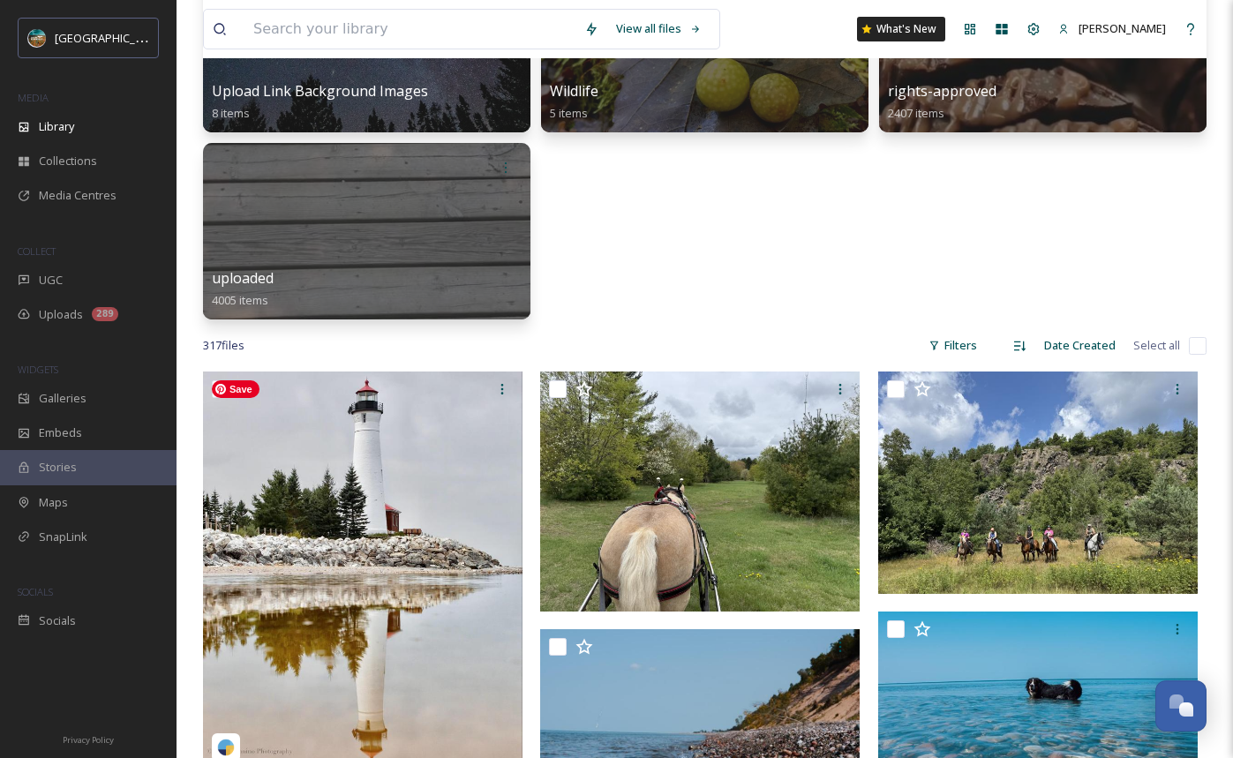
scroll to position [789, 0]
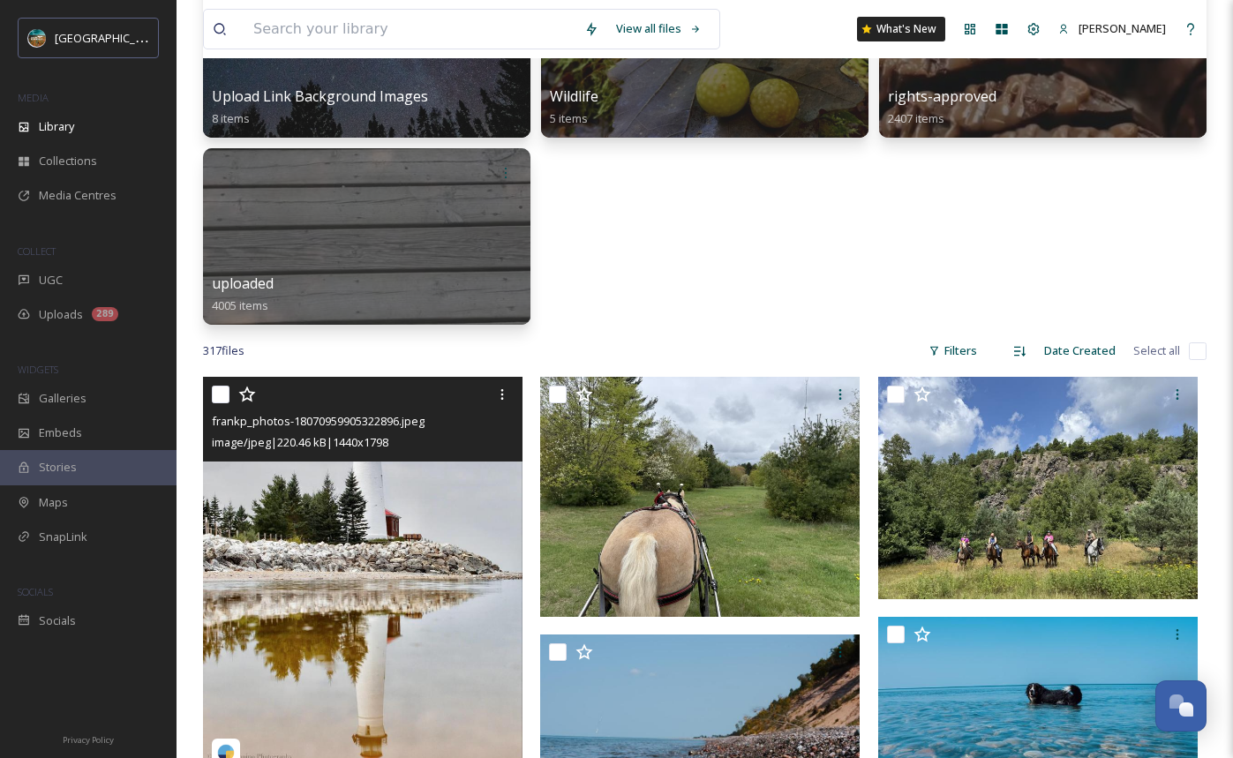
click at [225, 394] on input "checkbox" at bounding box center [221, 395] width 18 height 18
checkbox input "true"
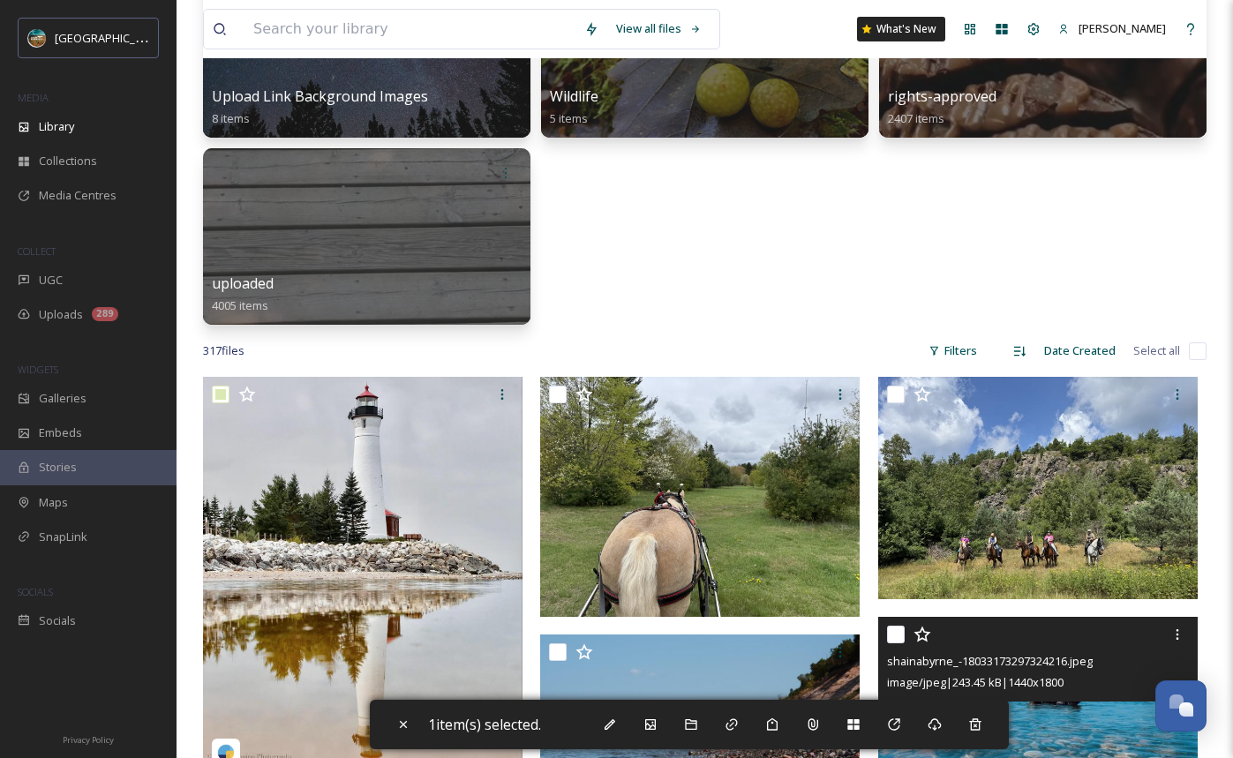
click at [890, 637] on input "checkbox" at bounding box center [896, 635] width 18 height 18
checkbox input "true"
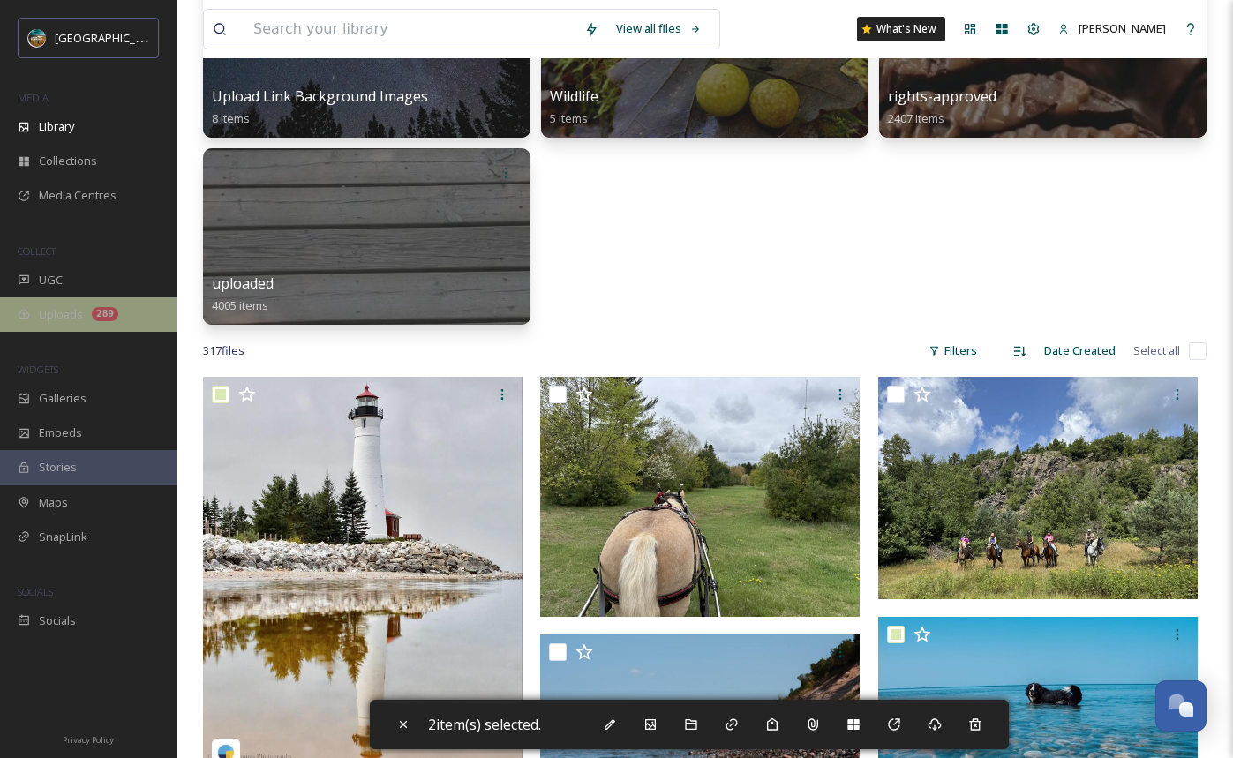
click at [66, 322] on span "Uploads" at bounding box center [61, 314] width 44 height 17
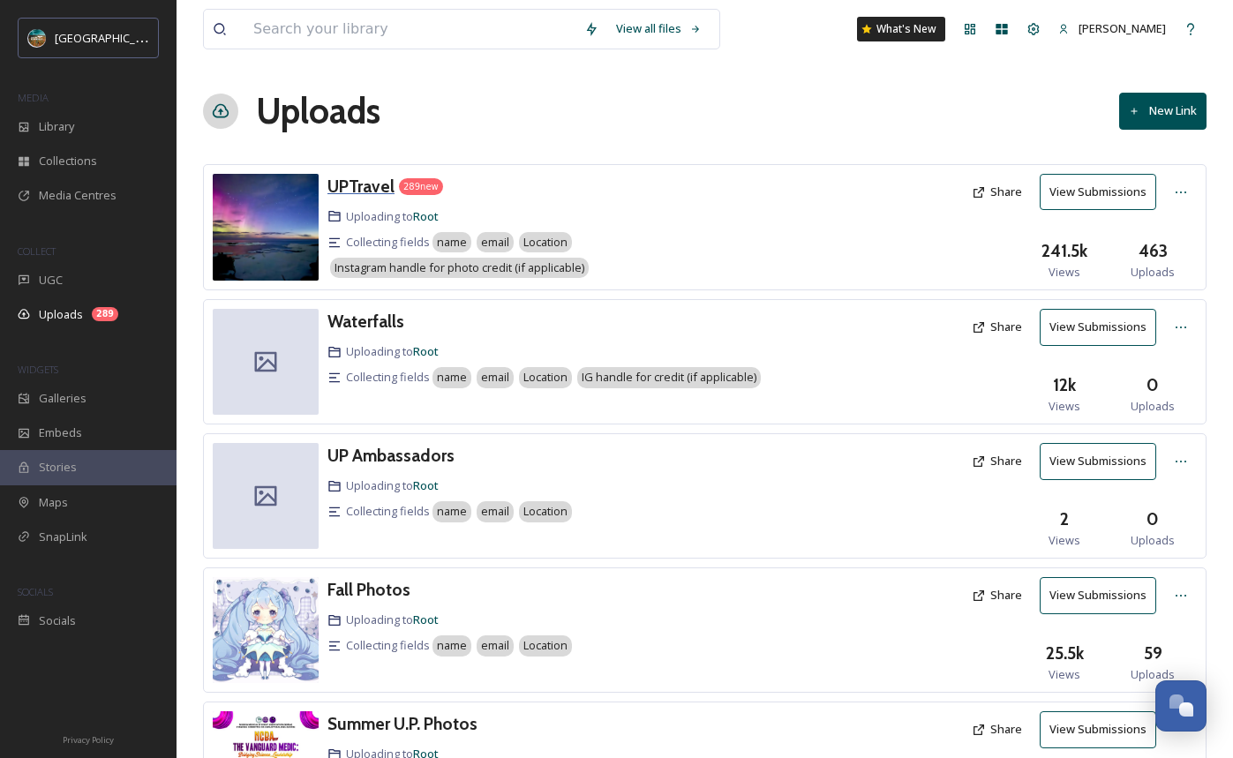
drag, startPoint x: 430, startPoint y: 189, endPoint x: 377, endPoint y: 193, distance: 53.1
click at [423, 191] on div "289 new" at bounding box center [421, 186] width 44 height 17
click at [358, 180] on h3 "UPTravel" at bounding box center [360, 186] width 67 height 21
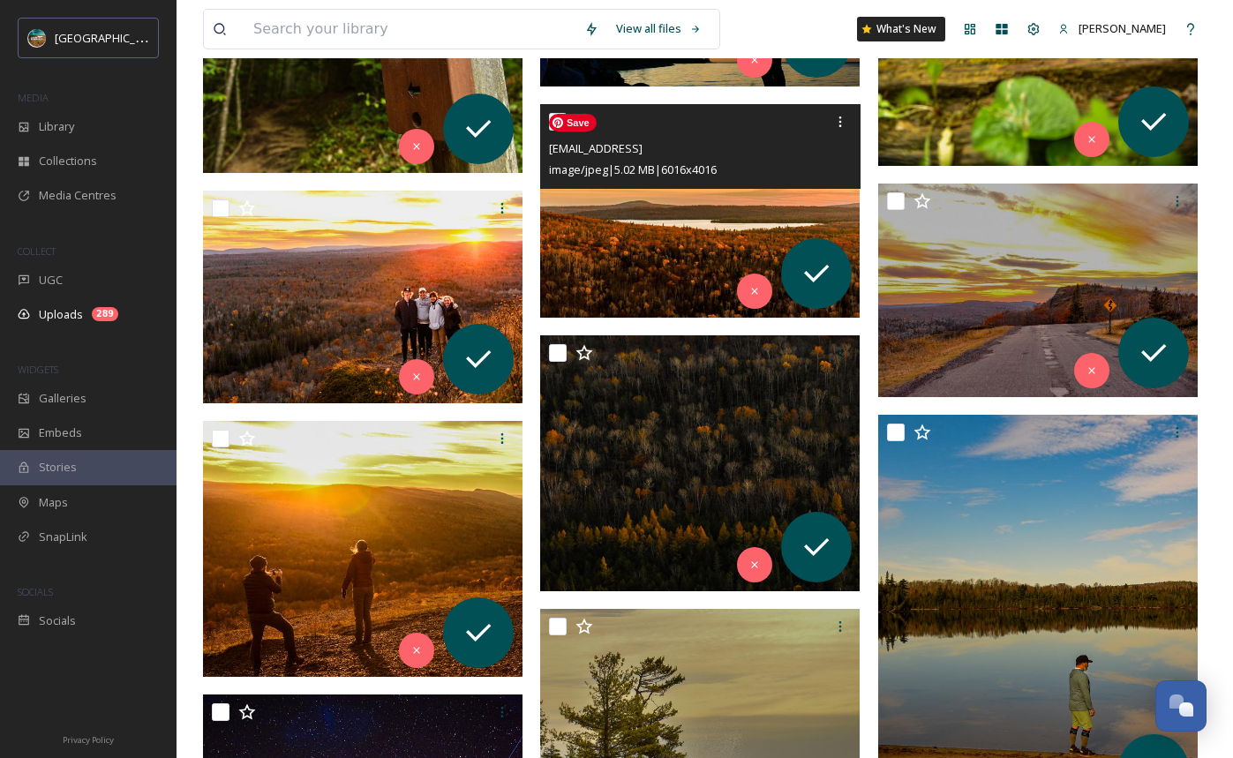
scroll to position [28557, 0]
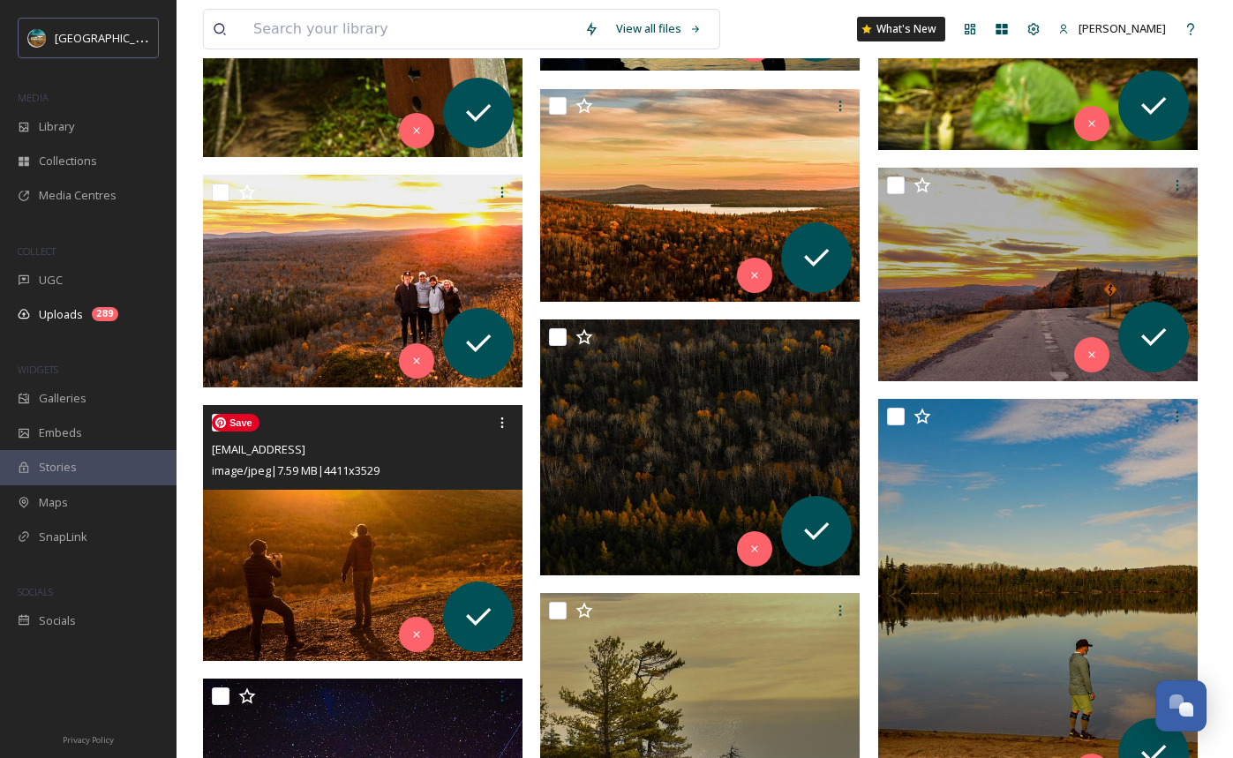
click at [323, 549] on img at bounding box center [362, 533] width 319 height 256
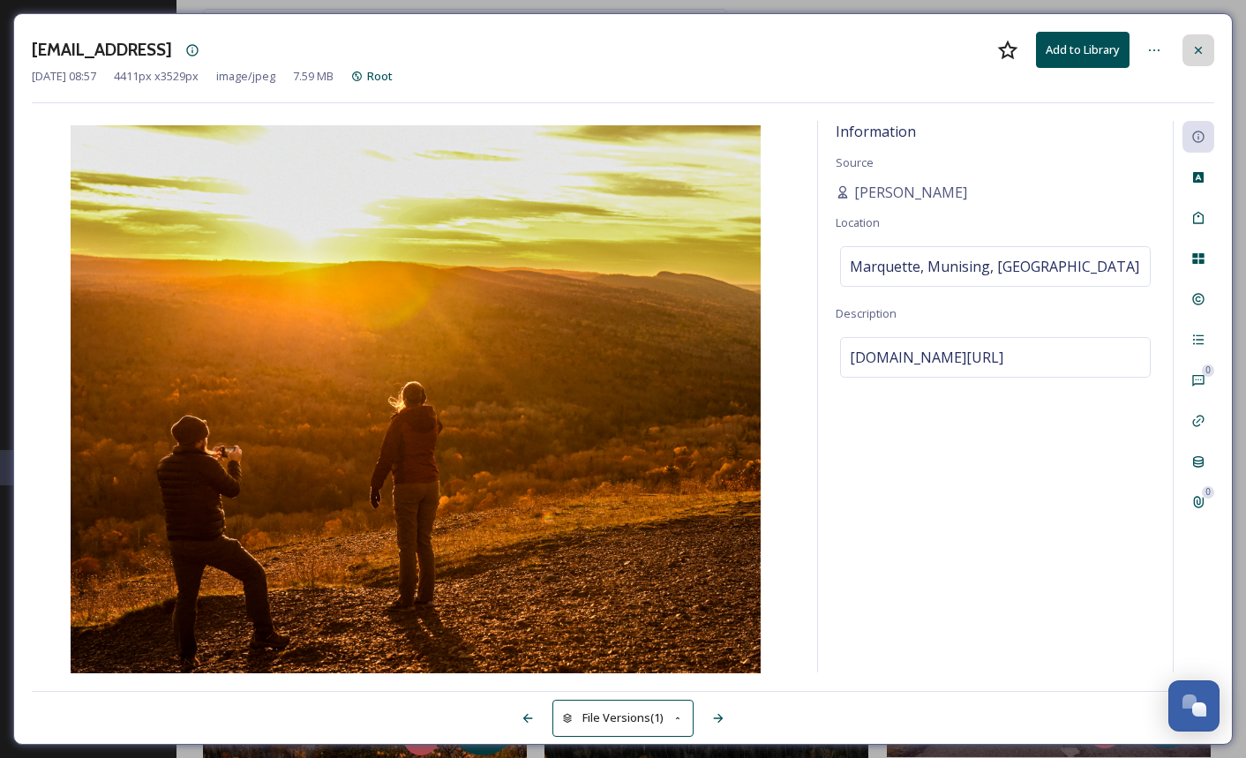
click at [1198, 58] on div at bounding box center [1199, 50] width 32 height 32
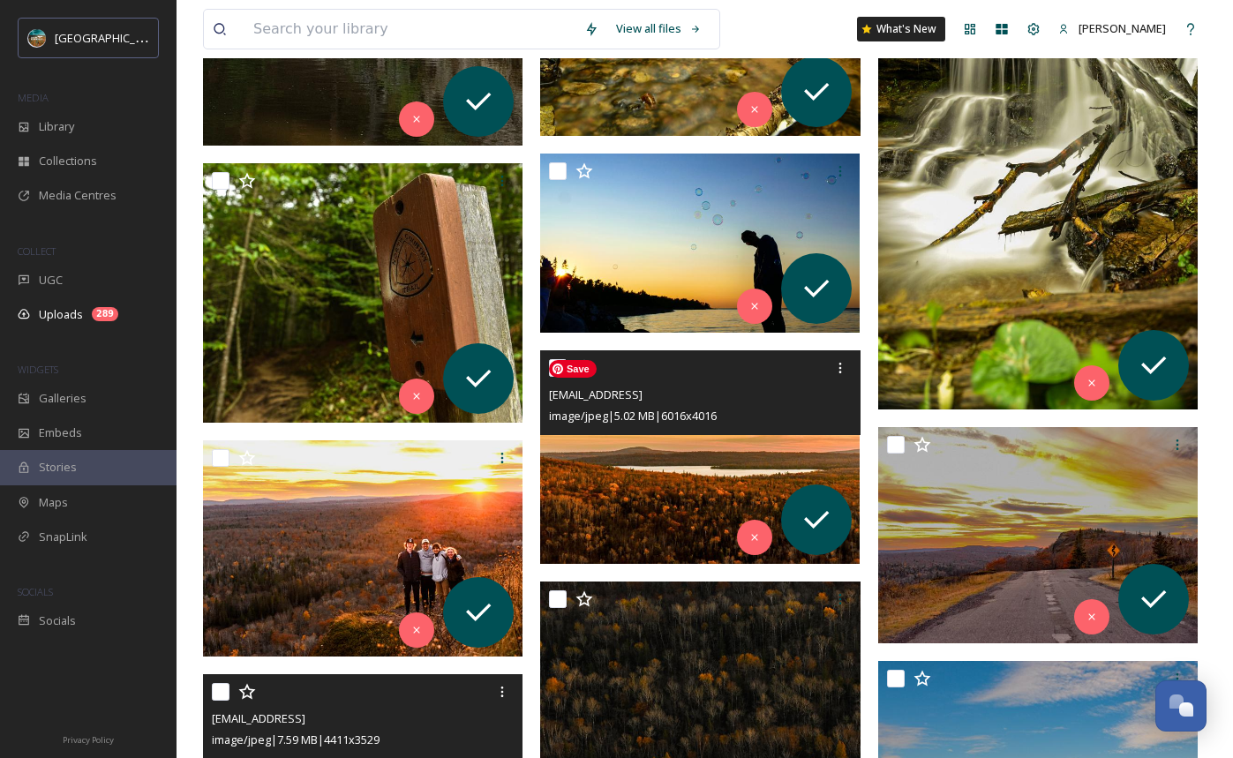
scroll to position [28671, 0]
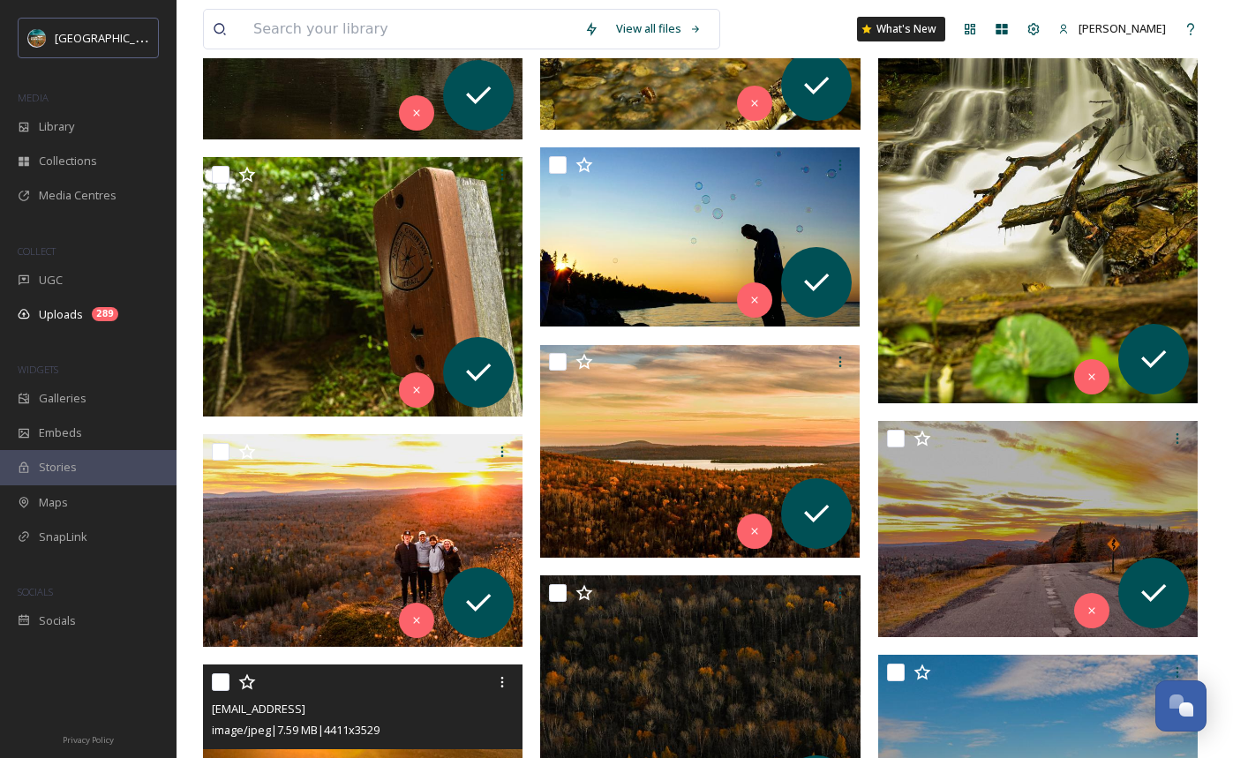
click at [1088, 217] on img at bounding box center [1037, 163] width 319 height 479
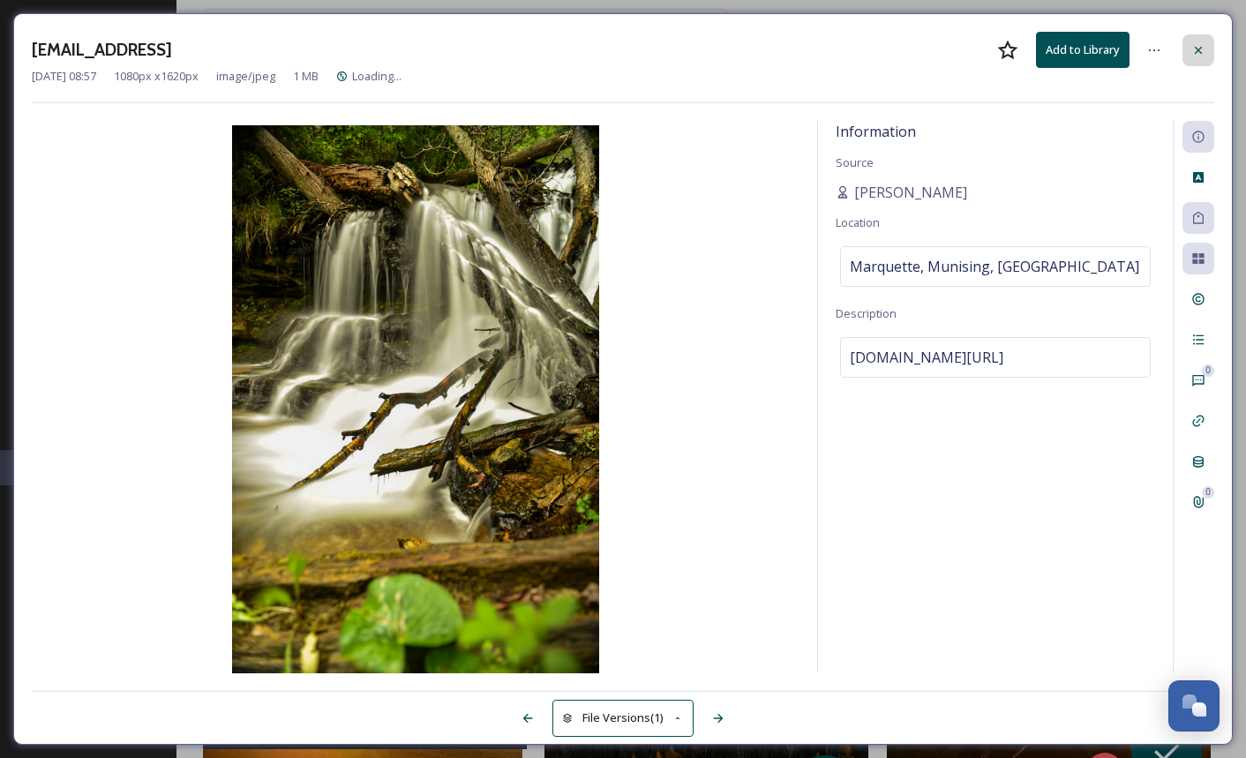
click at [1206, 49] on div at bounding box center [1199, 50] width 32 height 32
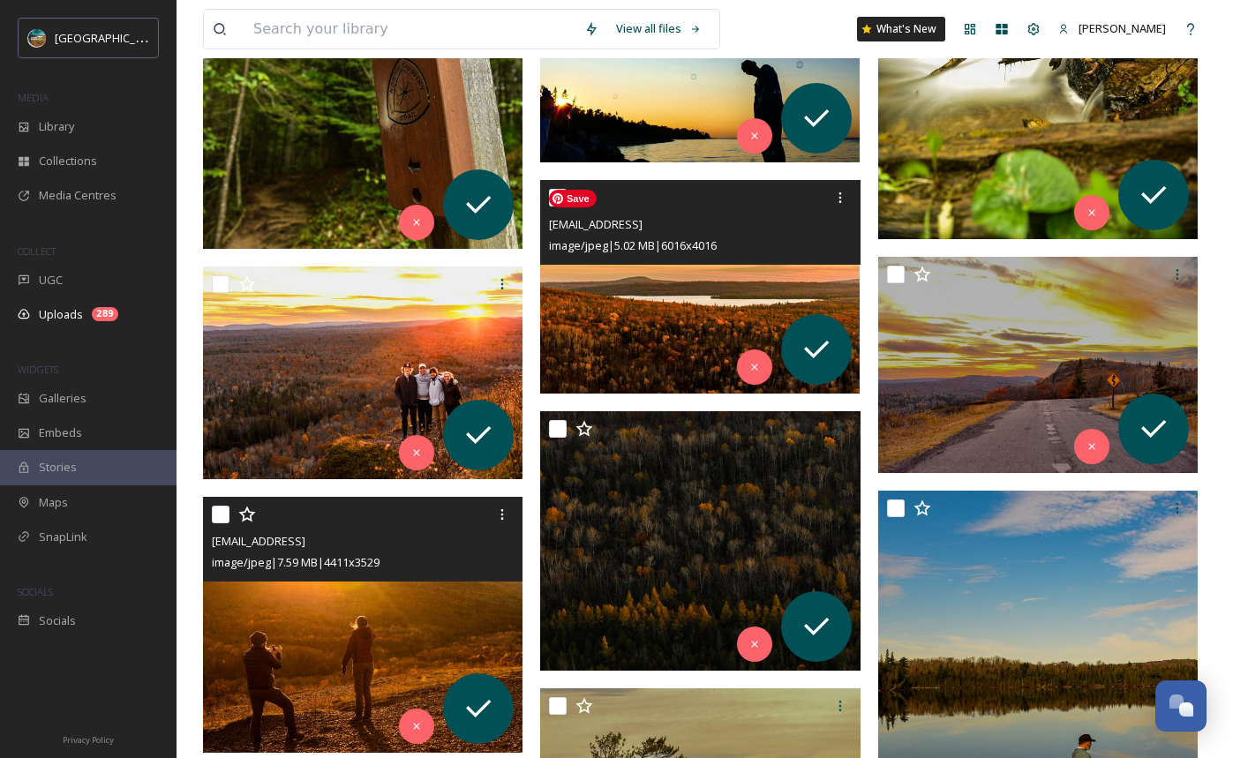
scroll to position [28848, 0]
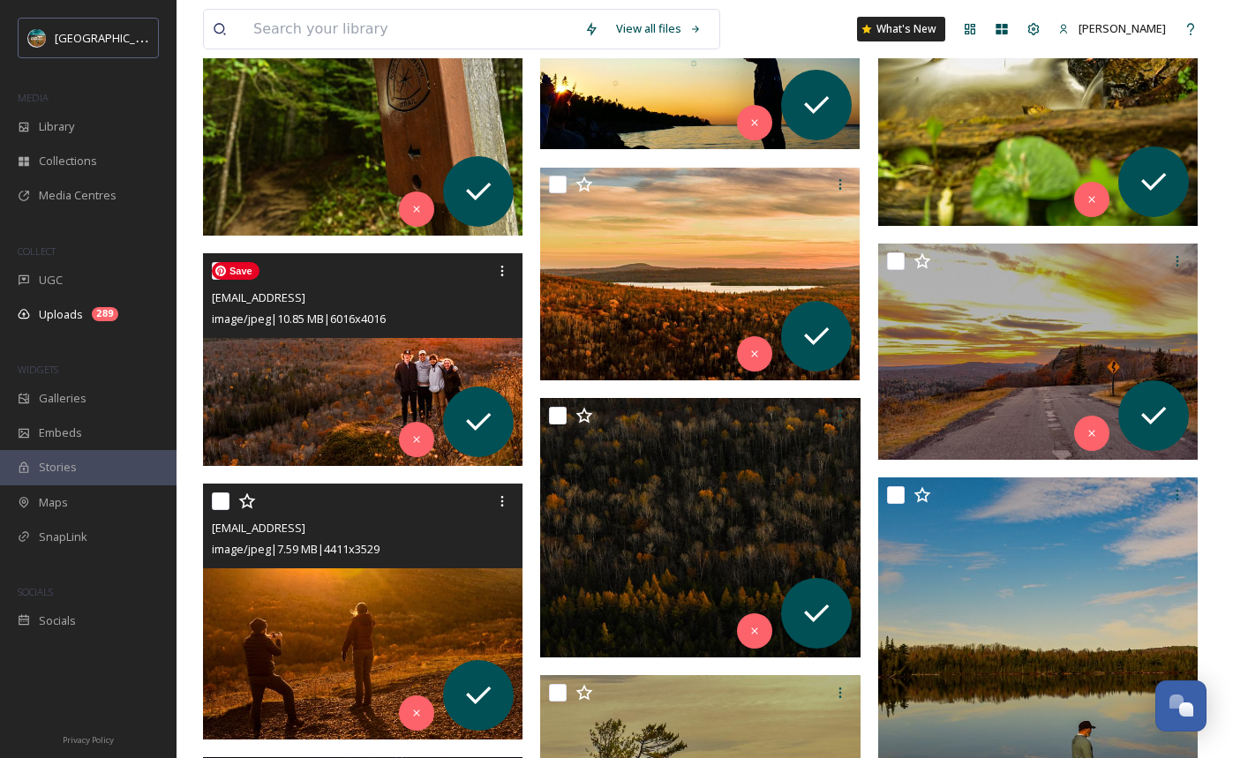
click at [342, 379] on img at bounding box center [362, 360] width 319 height 214
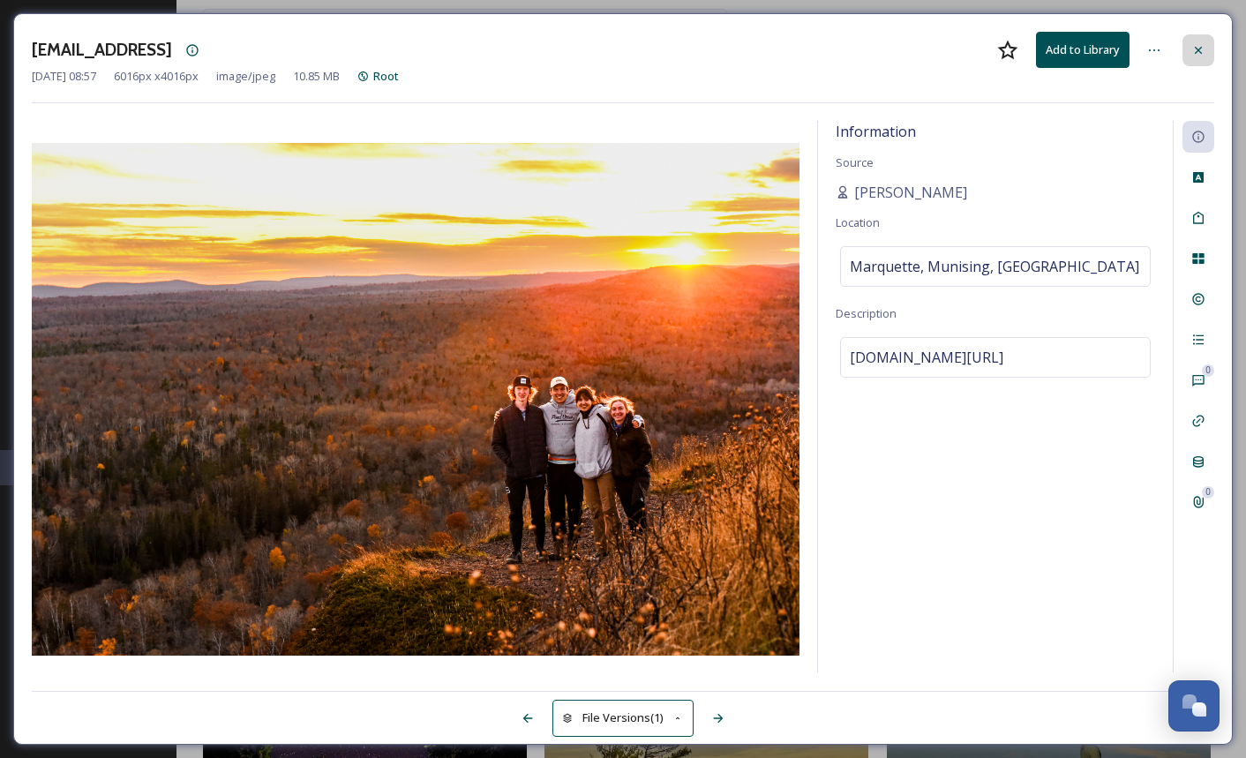
click at [1192, 52] on icon at bounding box center [1198, 50] width 14 height 14
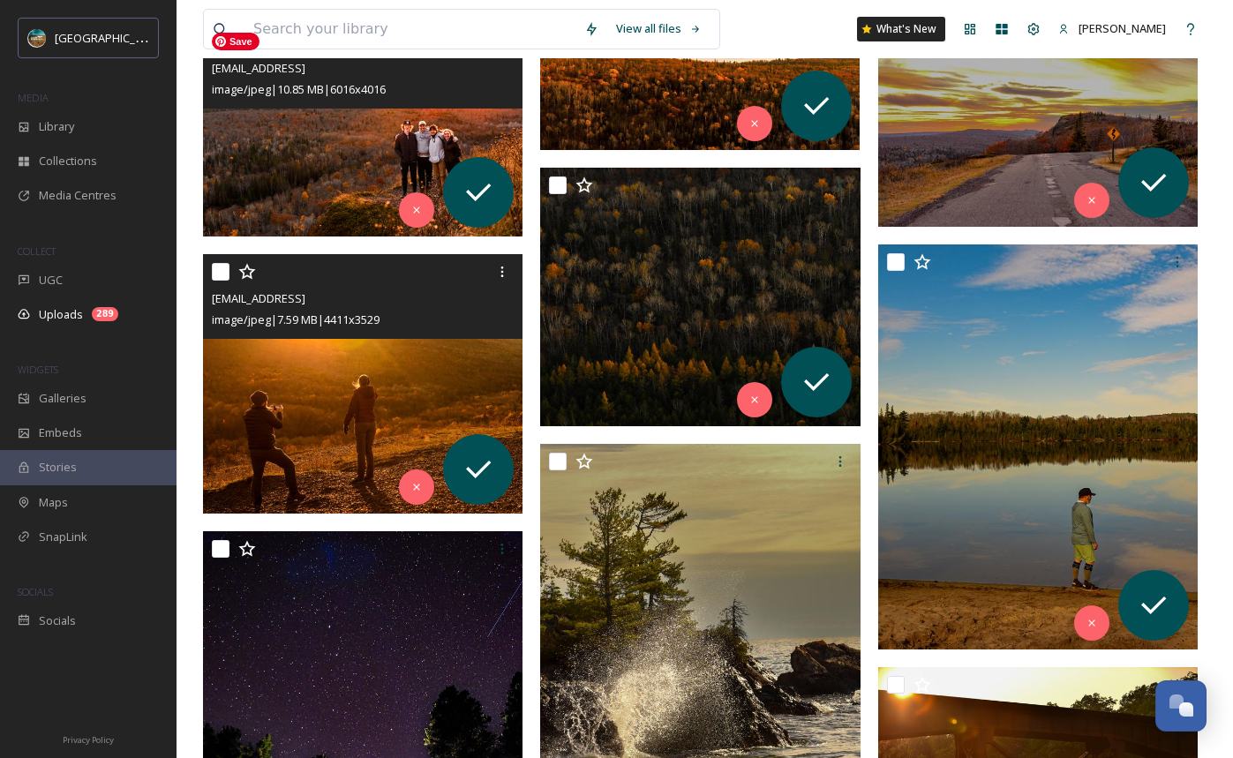
scroll to position [29216, 0]
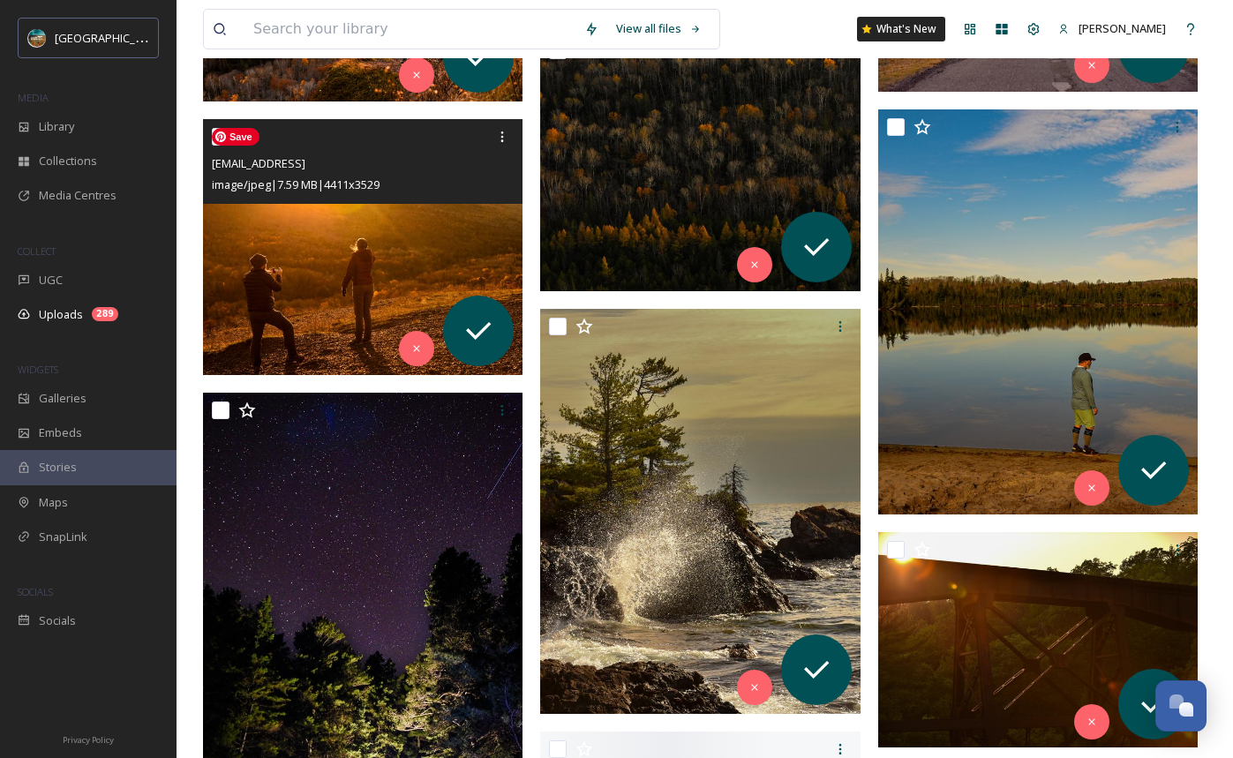
click at [329, 261] on img at bounding box center [362, 247] width 319 height 256
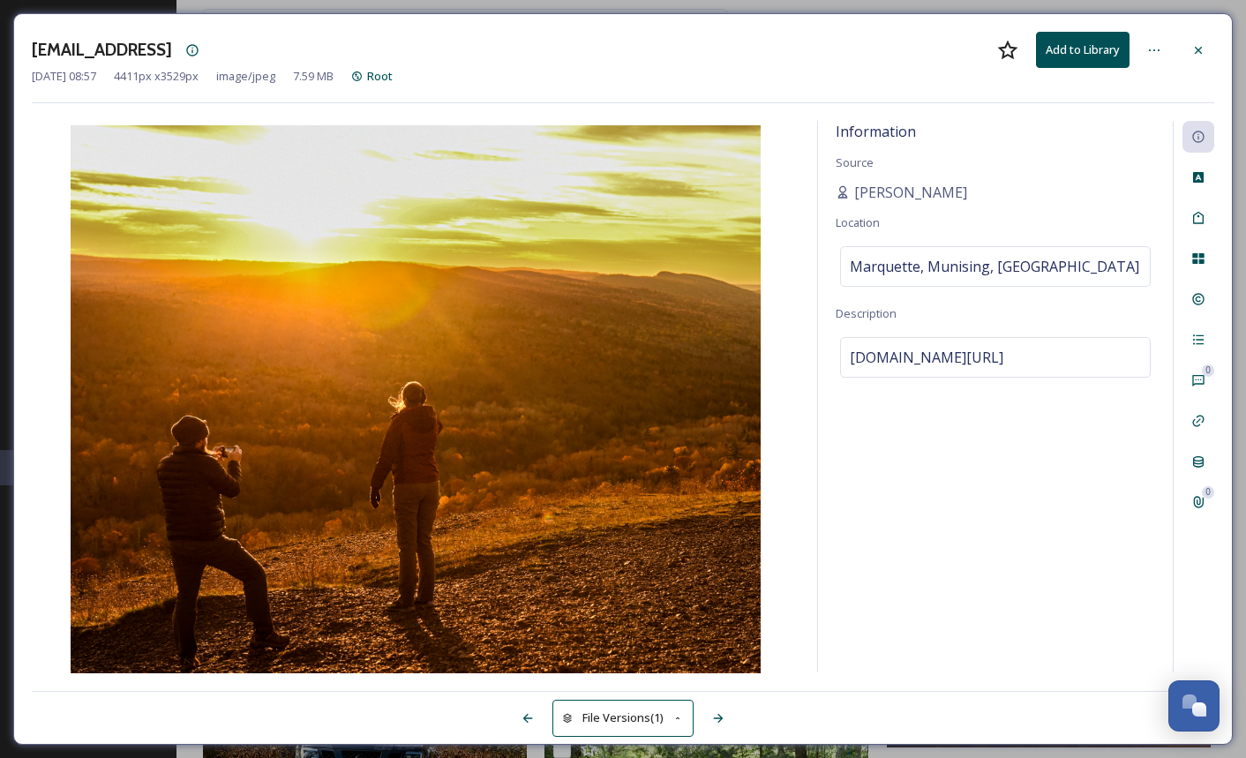
click at [1062, 47] on button "Add to Library" at bounding box center [1083, 50] width 94 height 36
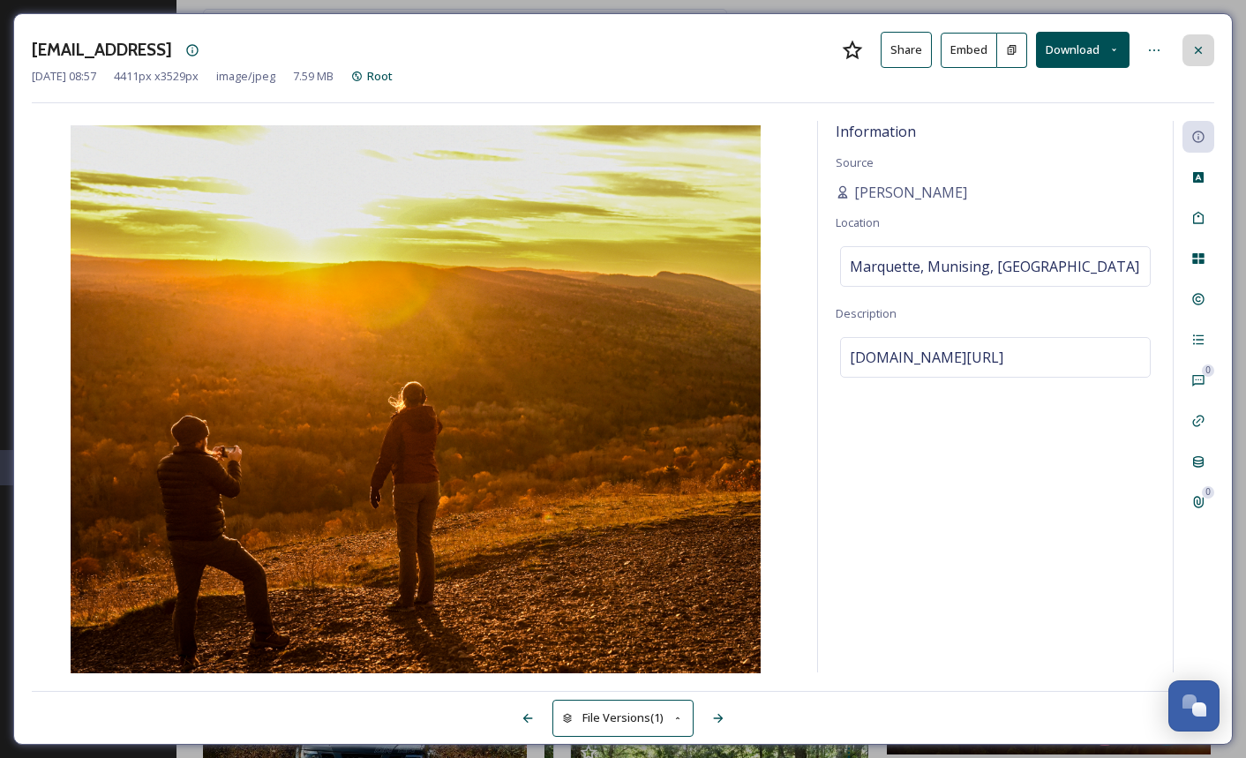
click at [1199, 53] on icon at bounding box center [1198, 50] width 14 height 14
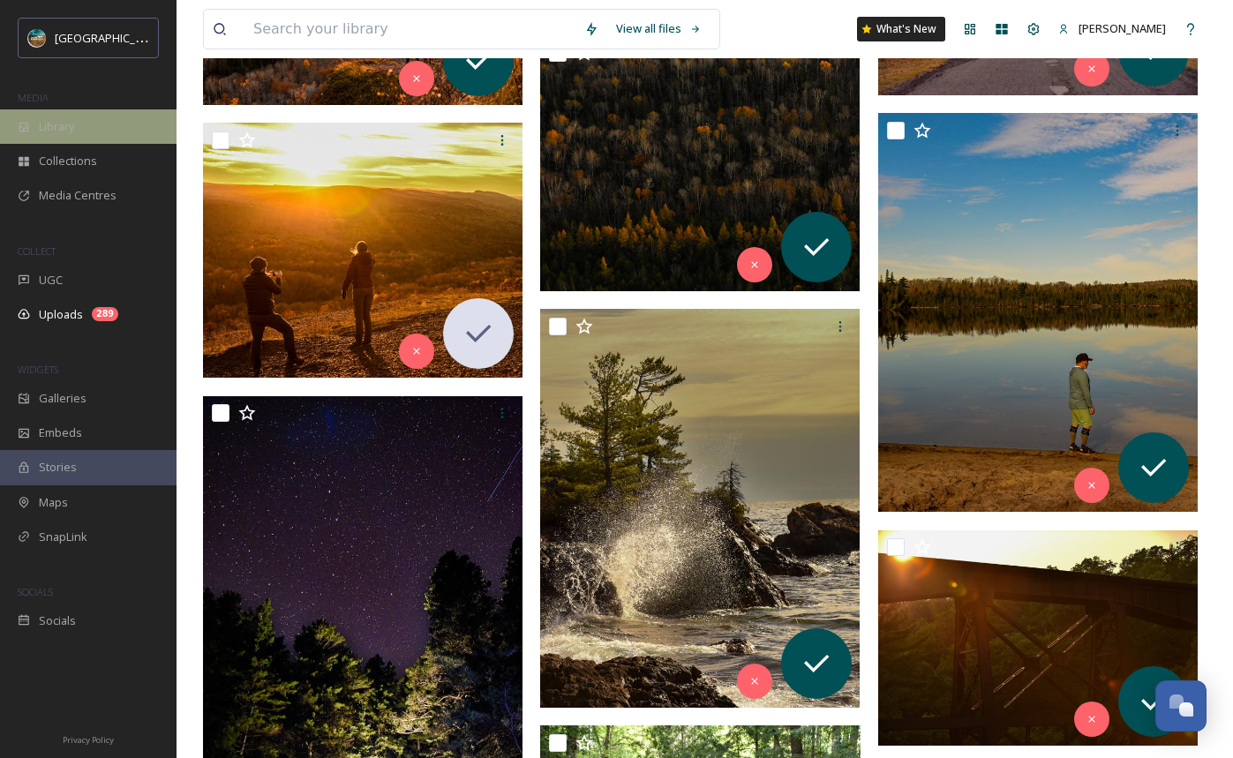
click at [98, 118] on div "Library" at bounding box center [88, 126] width 177 height 34
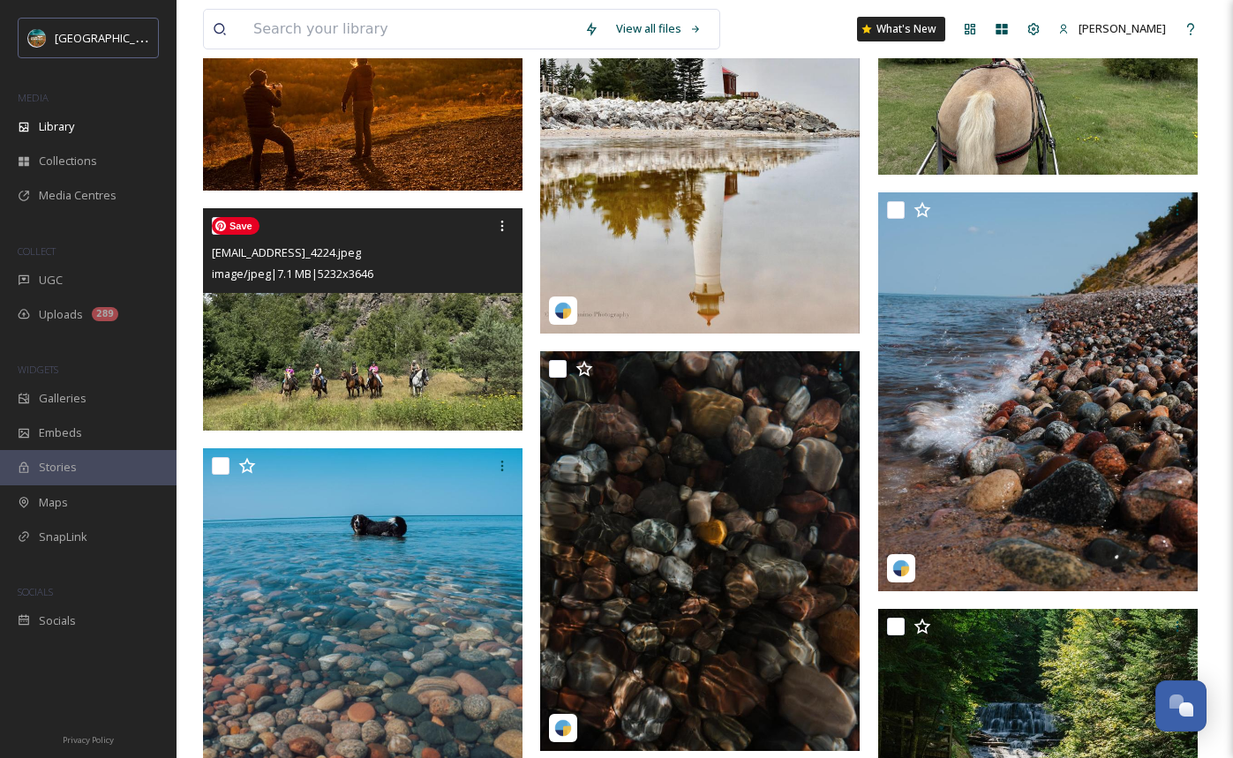
scroll to position [890, 0]
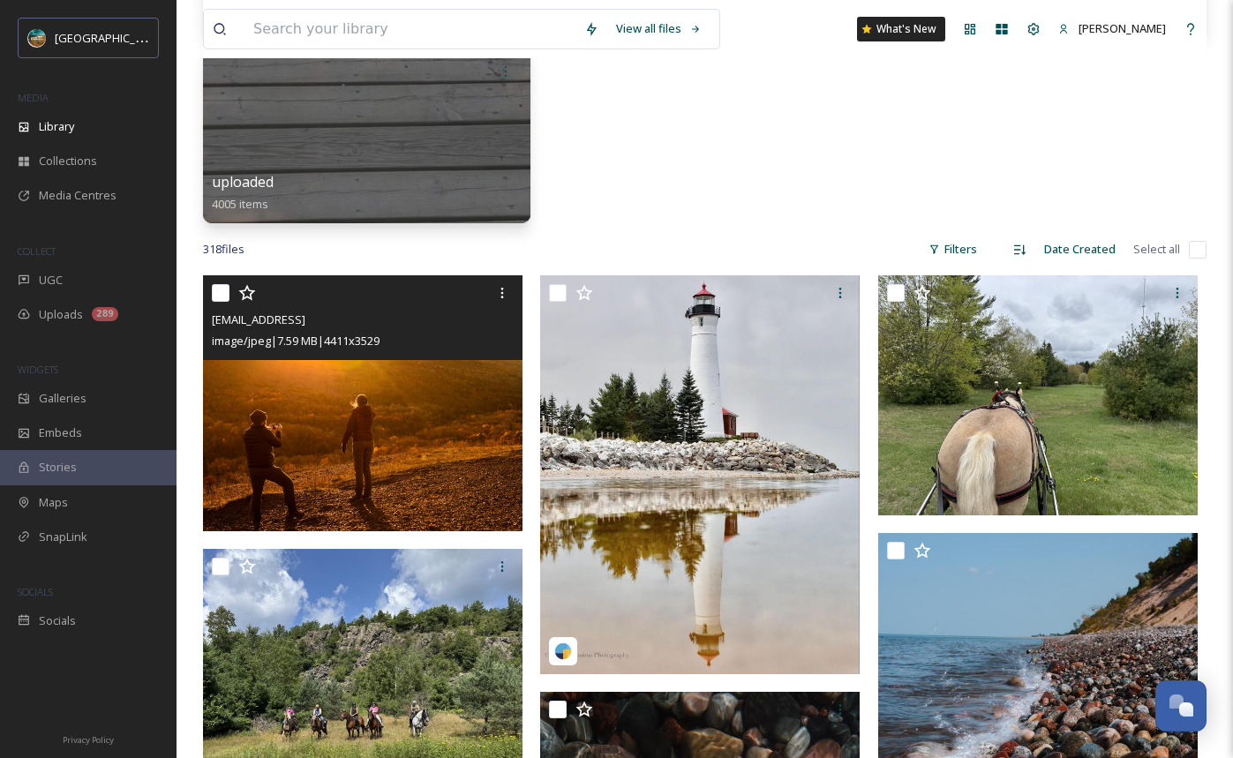
click at [219, 291] on input "checkbox" at bounding box center [221, 293] width 18 height 18
checkbox input "true"
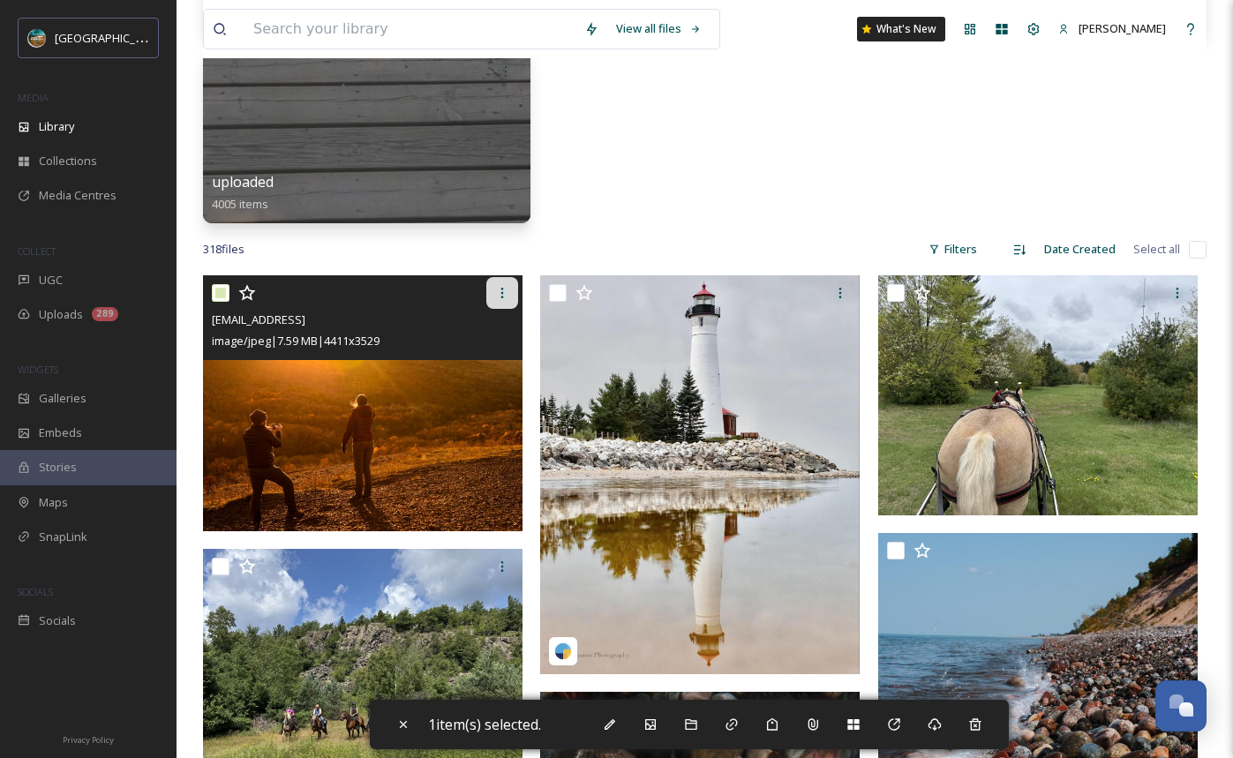
click at [499, 286] on icon at bounding box center [502, 293] width 14 height 14
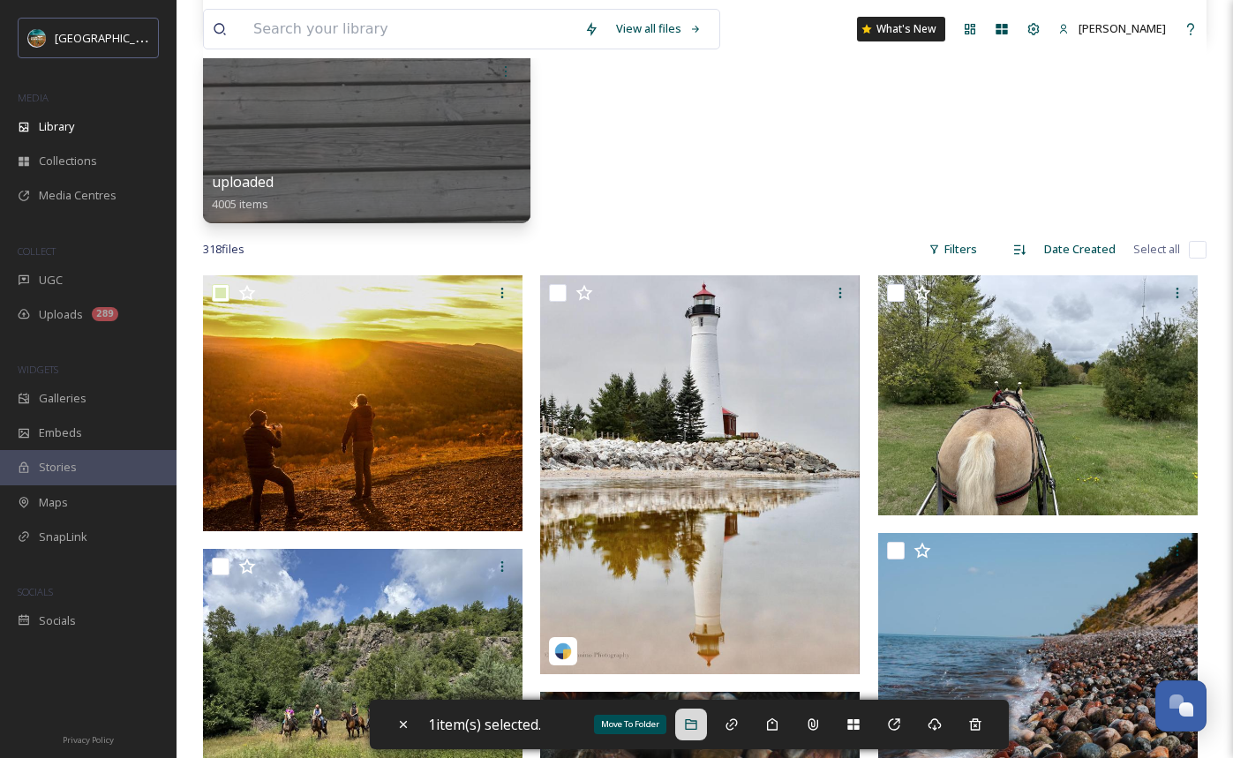
click at [689, 720] on icon at bounding box center [690, 724] width 11 height 11
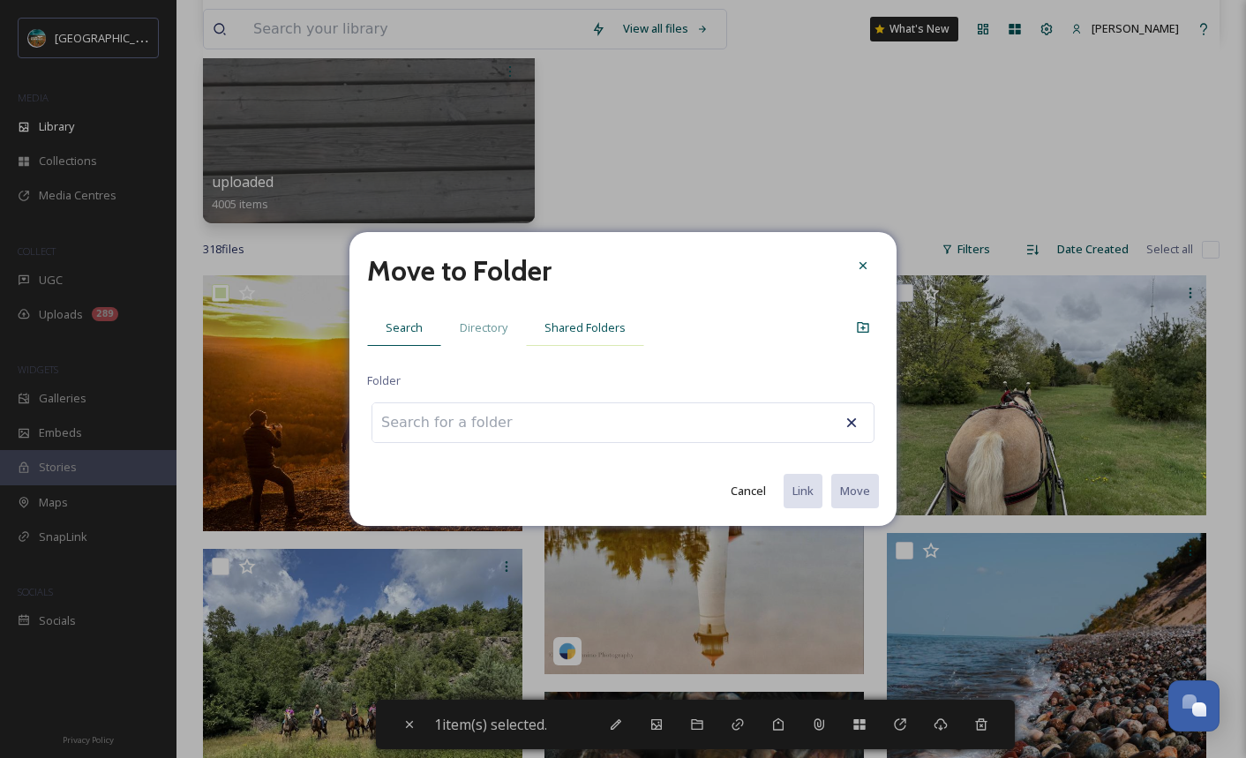
click at [598, 325] on span "Shared Folders" at bounding box center [585, 327] width 81 height 17
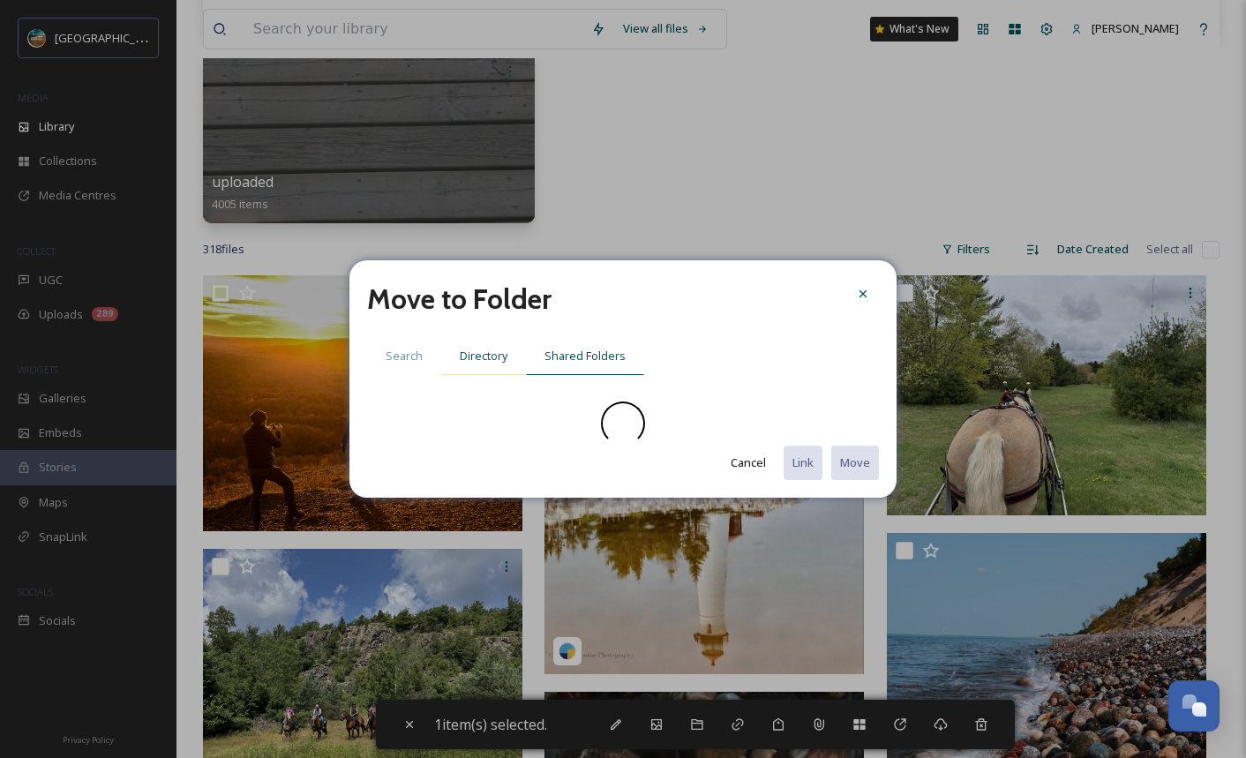
click at [472, 355] on span "Directory" at bounding box center [484, 356] width 48 height 17
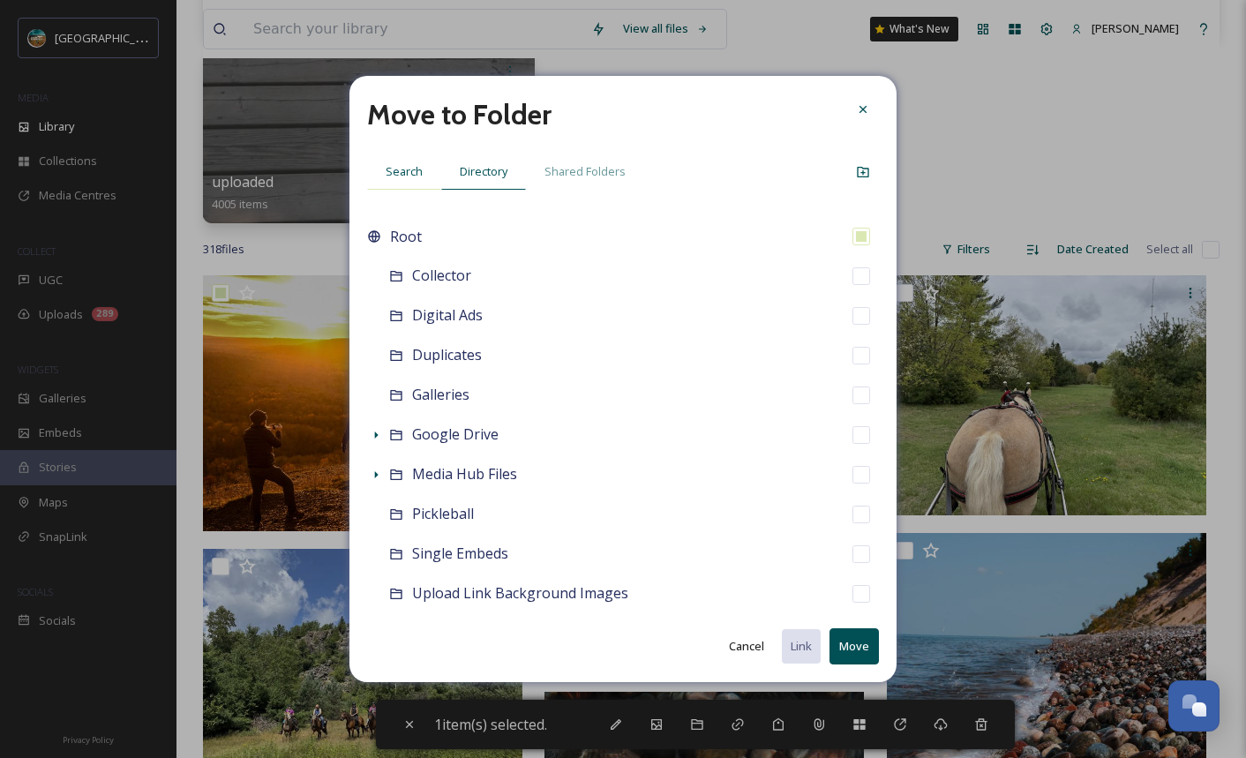
click at [399, 156] on div "Search" at bounding box center [404, 172] width 74 height 36
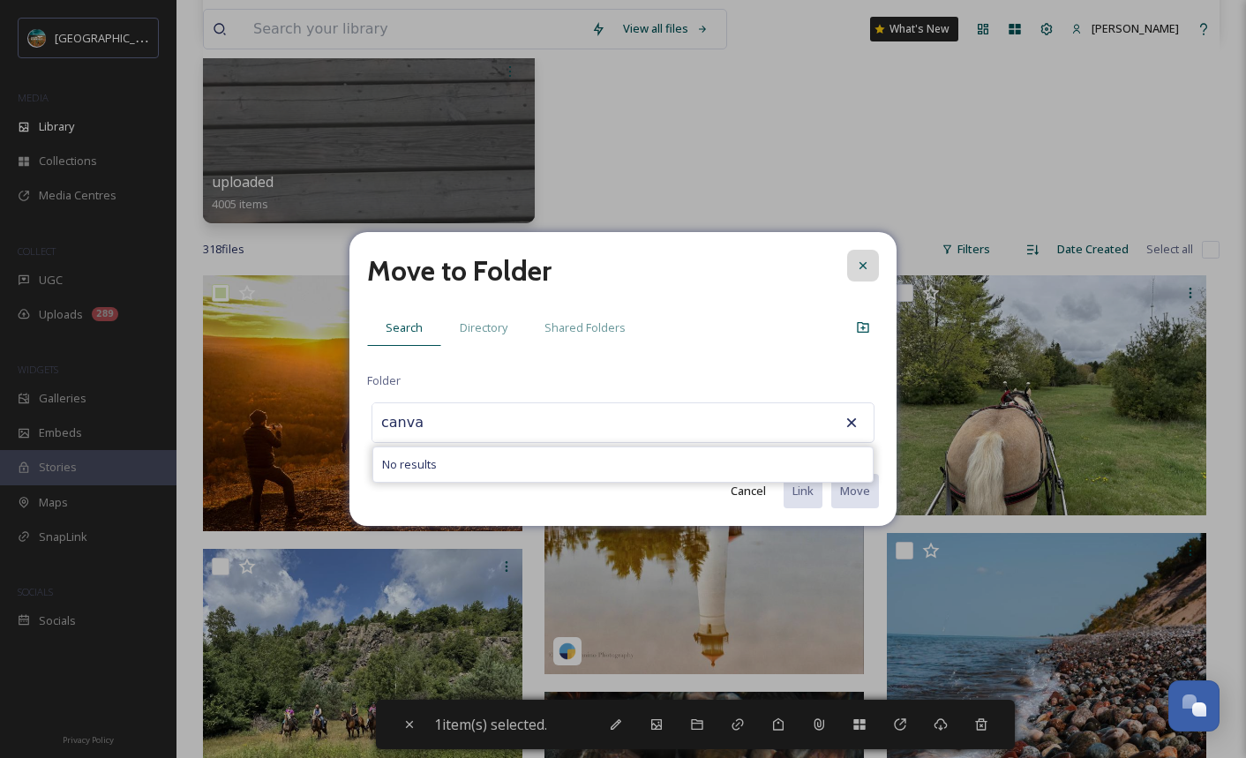
type input "canva"
click at [853, 272] on div at bounding box center [863, 266] width 32 height 32
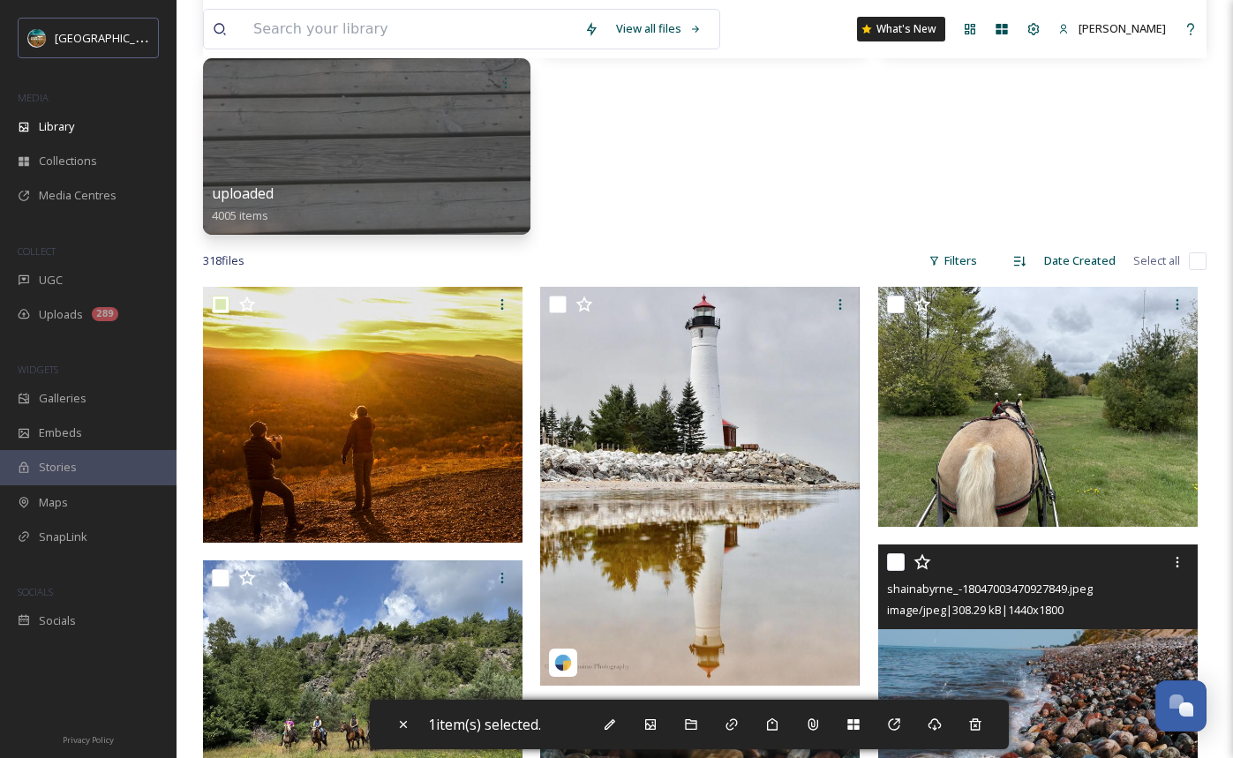
scroll to position [867, 0]
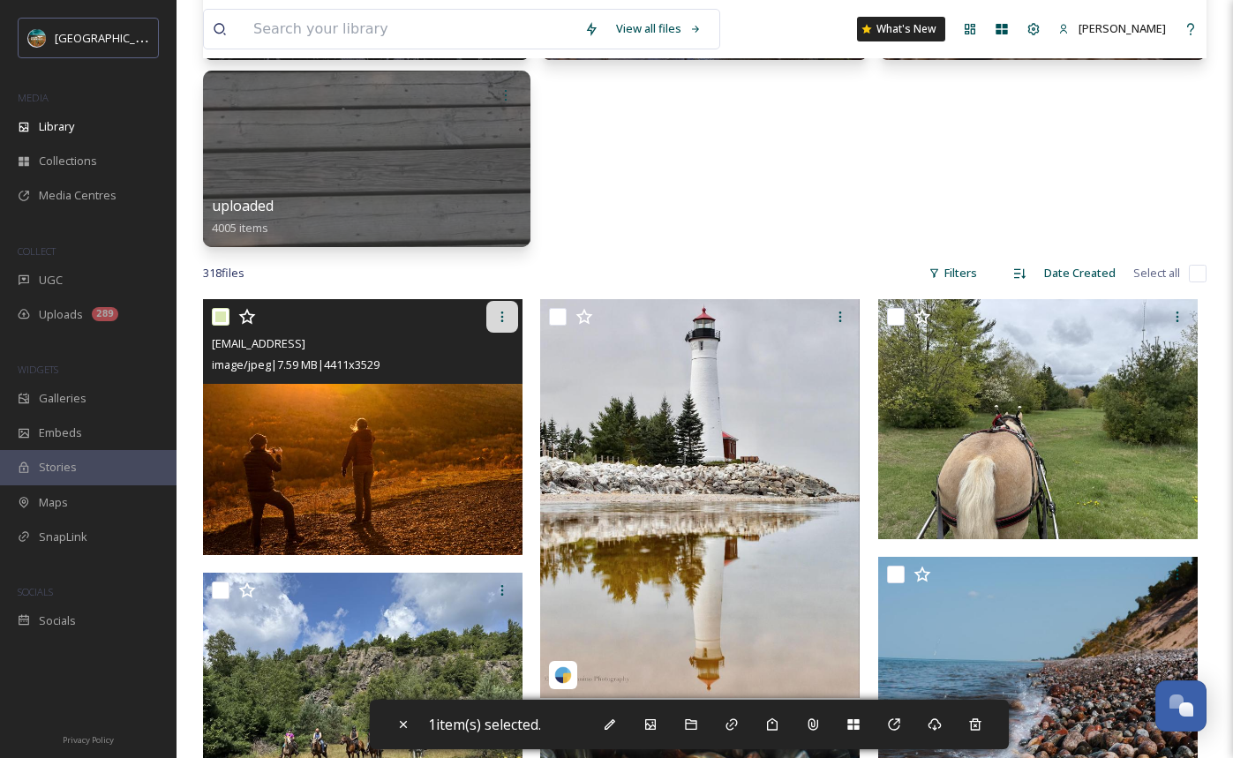
click at [504, 322] on icon at bounding box center [502, 317] width 14 height 14
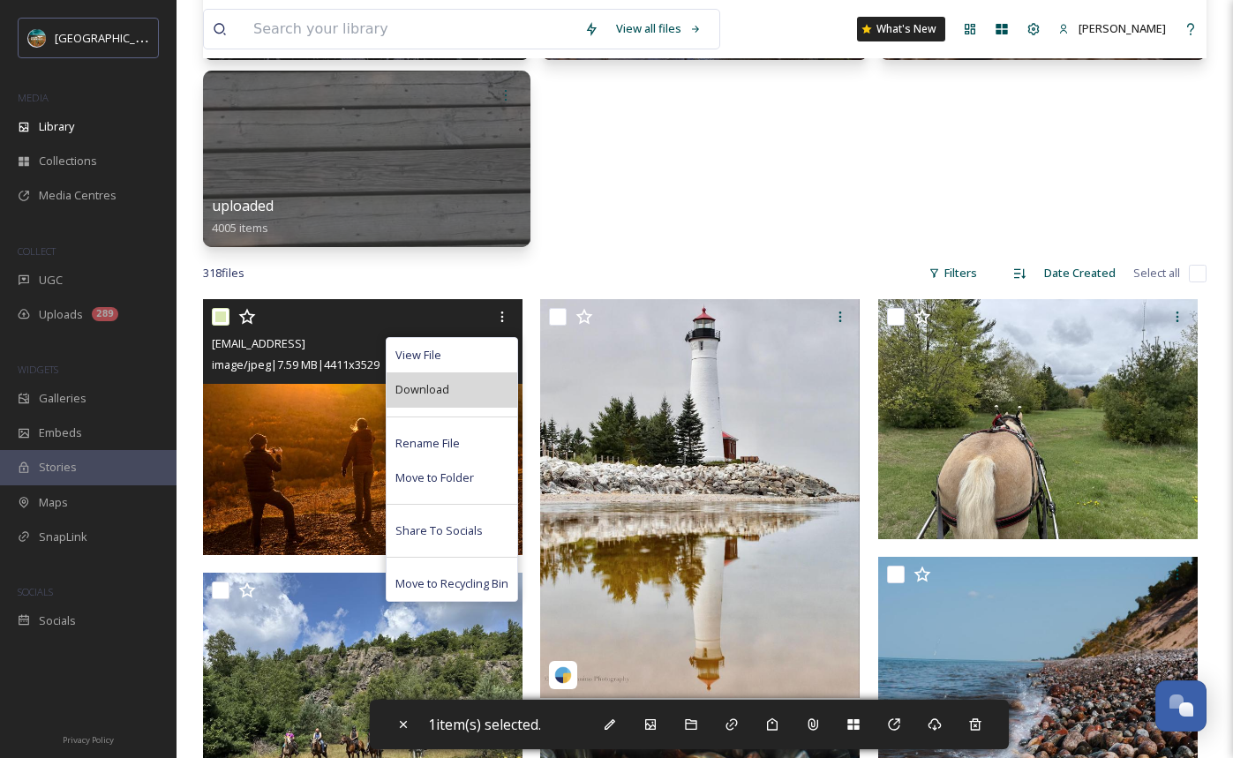
click at [460, 384] on div "Download" at bounding box center [452, 389] width 131 height 34
